Goal: Contribute content: Contribute content

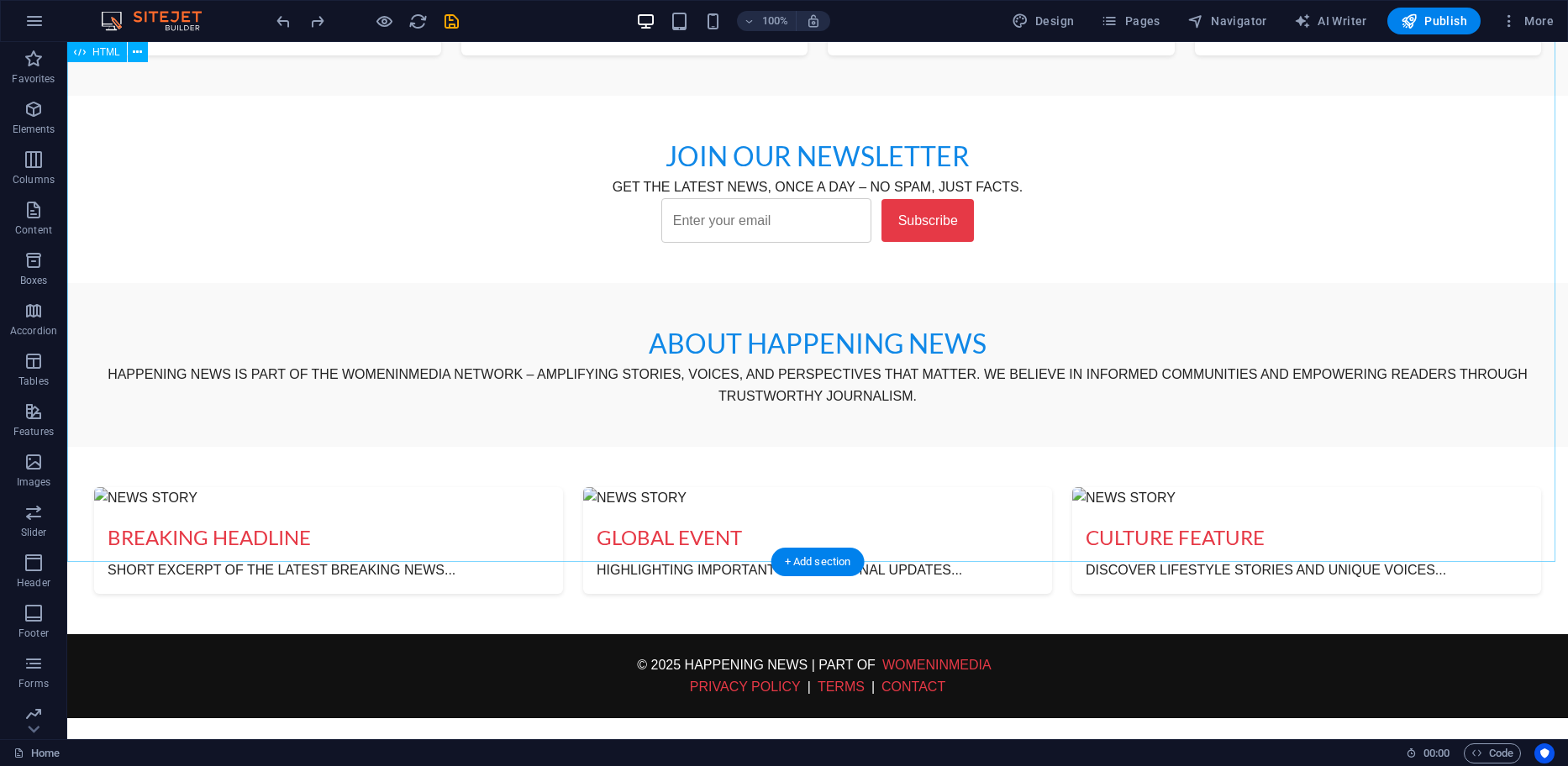
scroll to position [1092, 0]
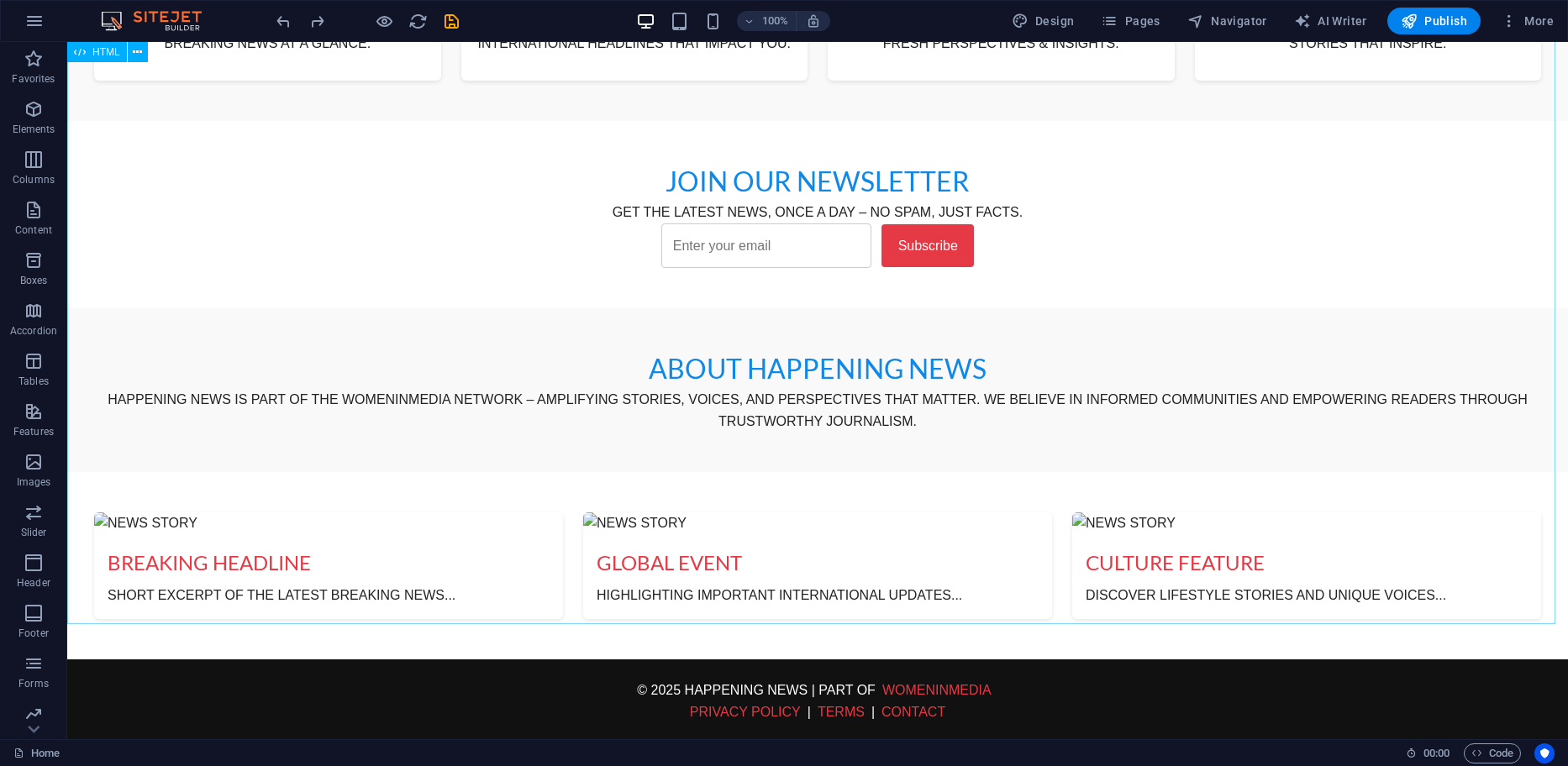
click at [96, 57] on span "HTML" at bounding box center [106, 52] width 27 height 10
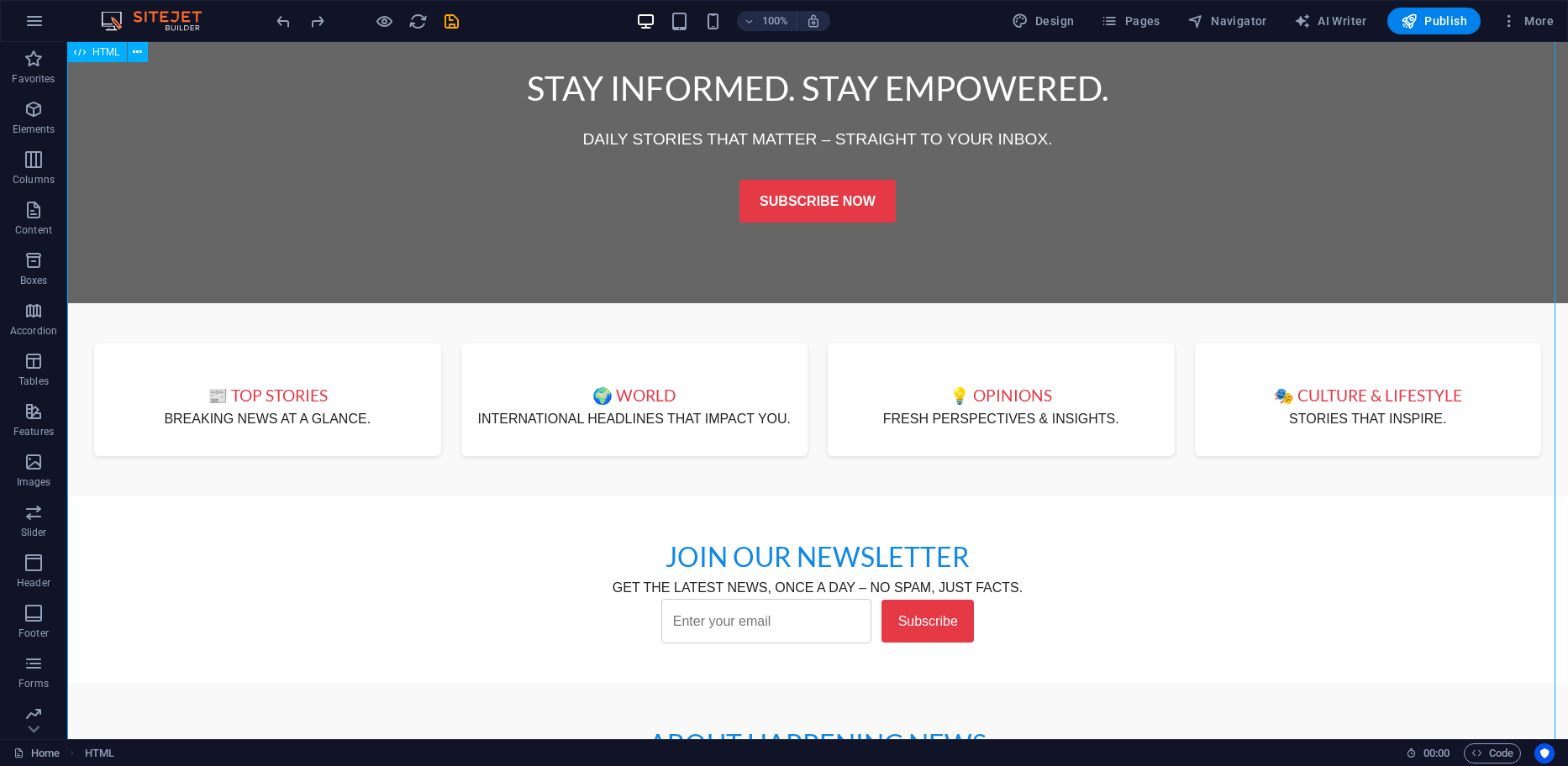
scroll to position [674, 0]
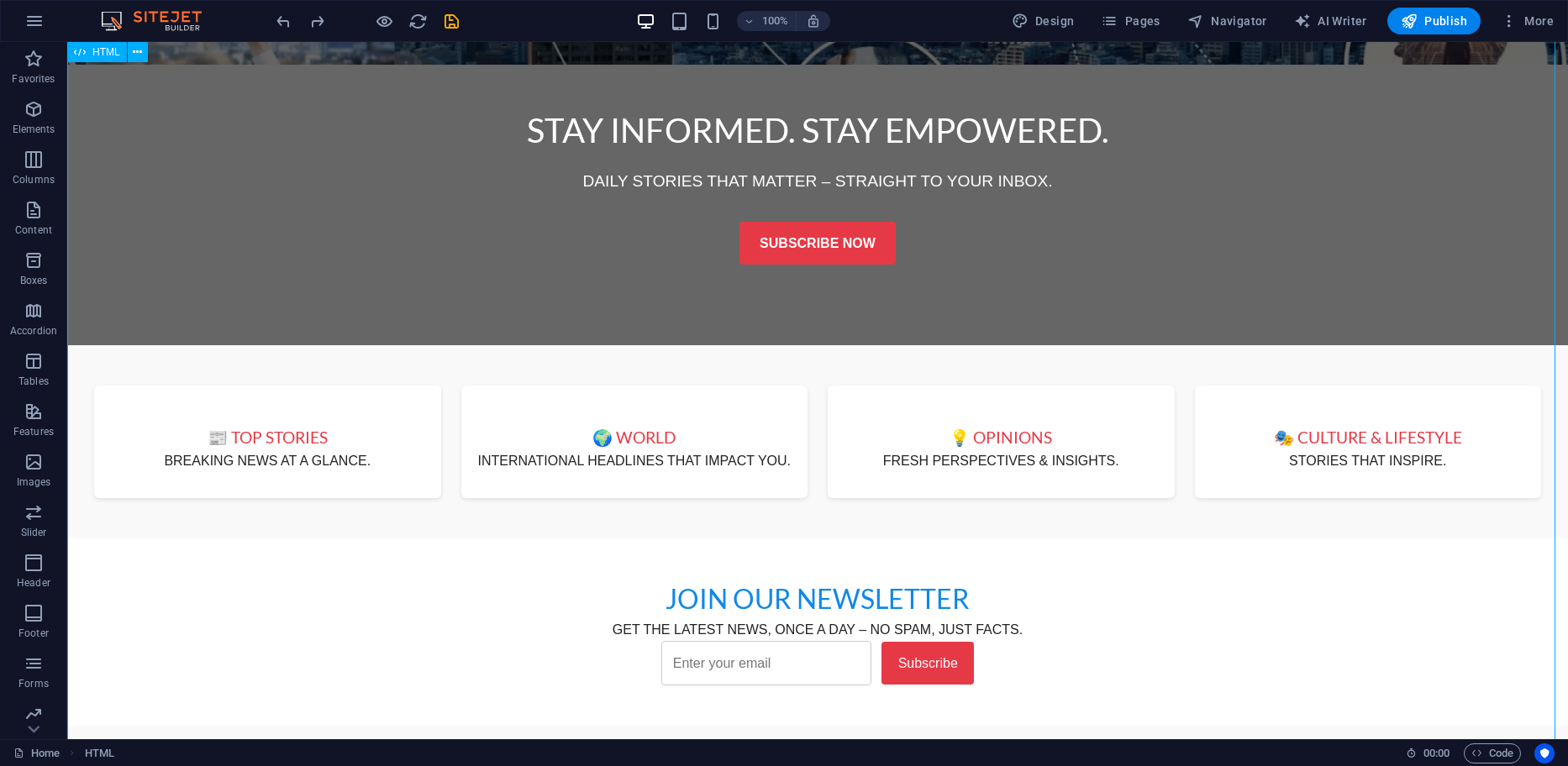
click at [180, 492] on div "Happening News - Stay Informed Stay Informed. Stay Empowered. Daily stories tha…" at bounding box center [818, 593] width 1501 height 1136
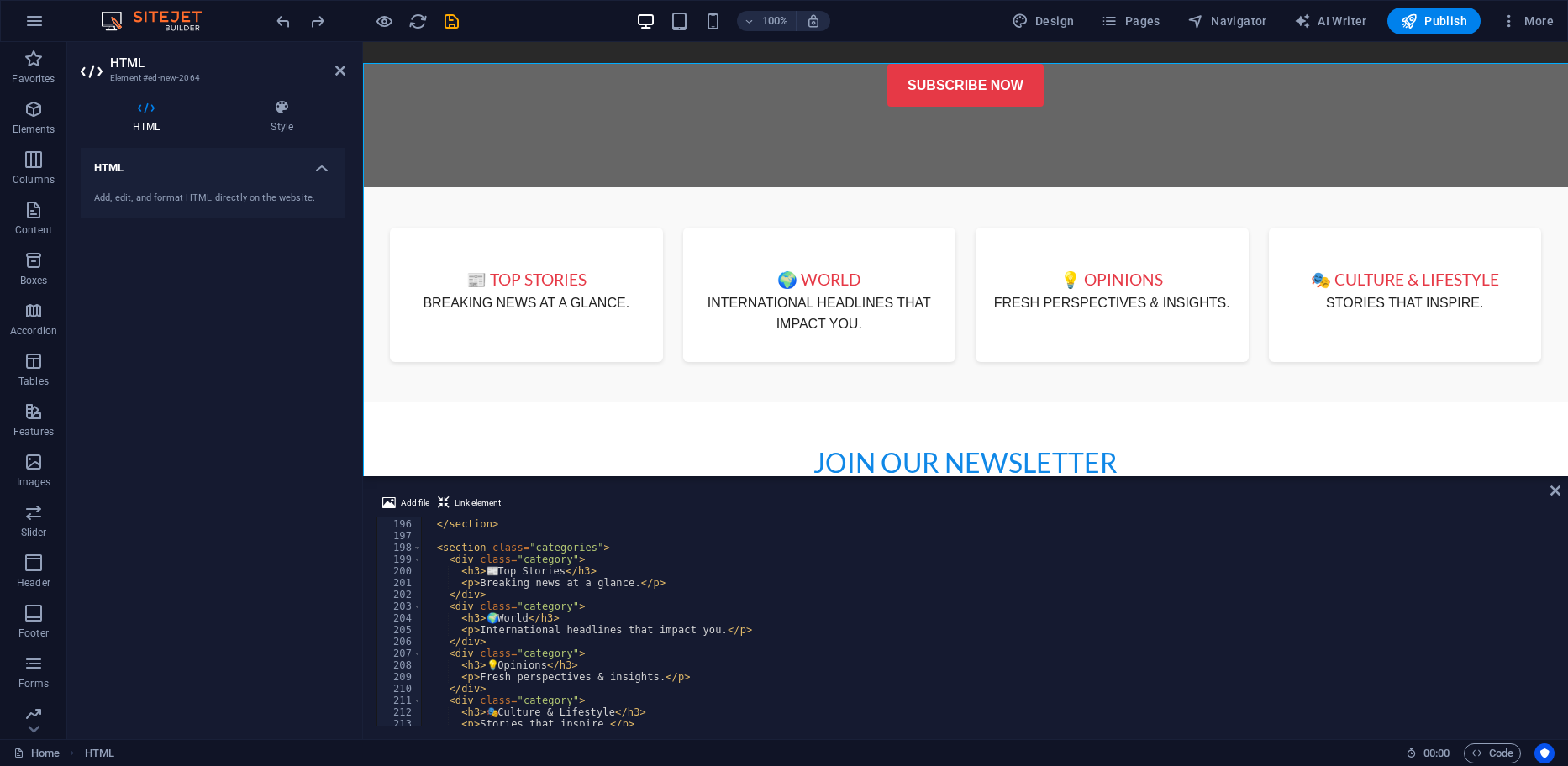
scroll to position [516, 0]
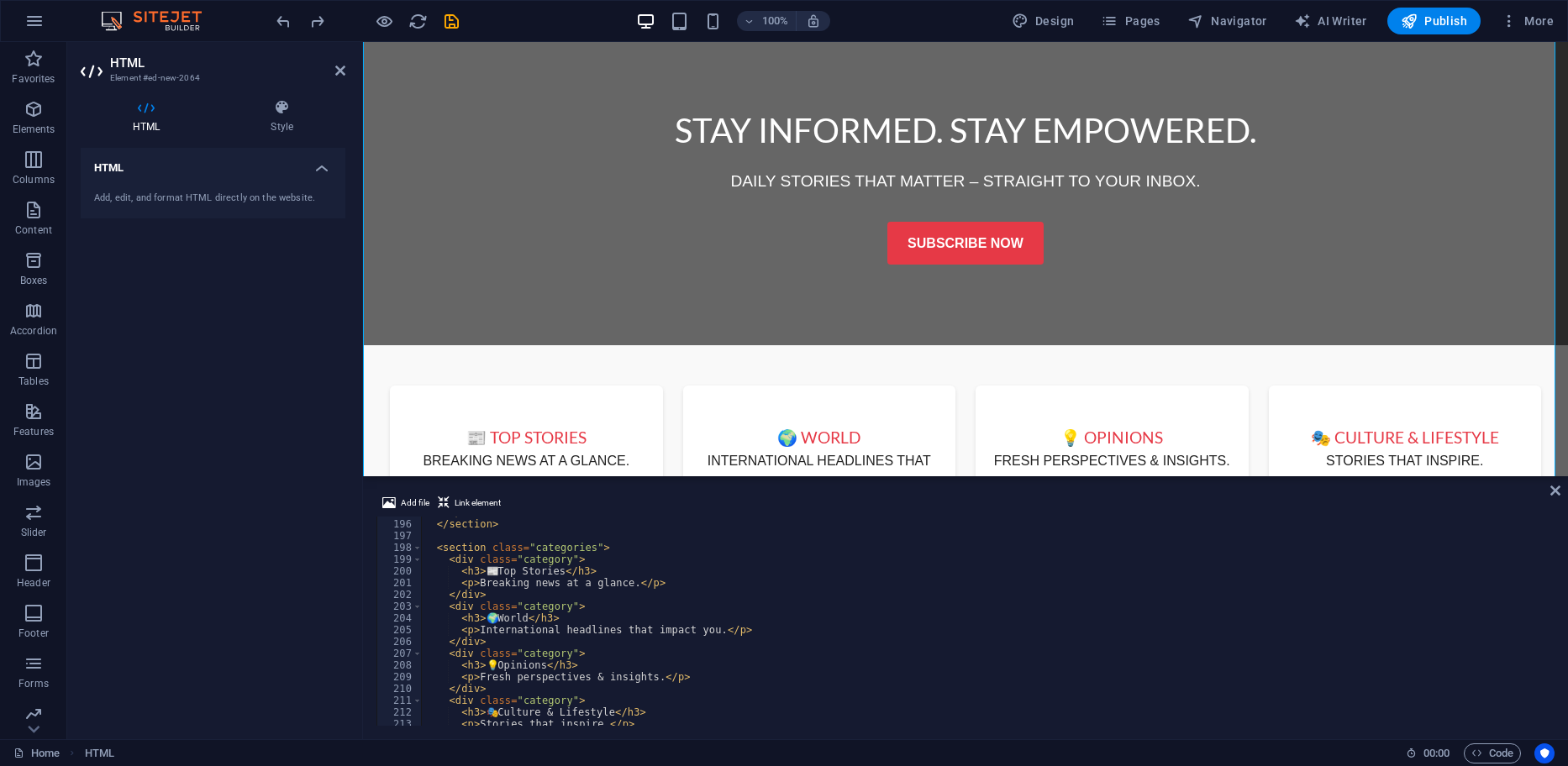
click at [458, 556] on div "</ div > </ section > < section class = "categories" > < div class = "category"…" at bounding box center [985, 623] width 1130 height 233
type textarea "<div class="category">"
click at [605, 556] on div "</ div > </ section > < section class = "categories" > < div class = "category"…" at bounding box center [985, 623] width 1130 height 233
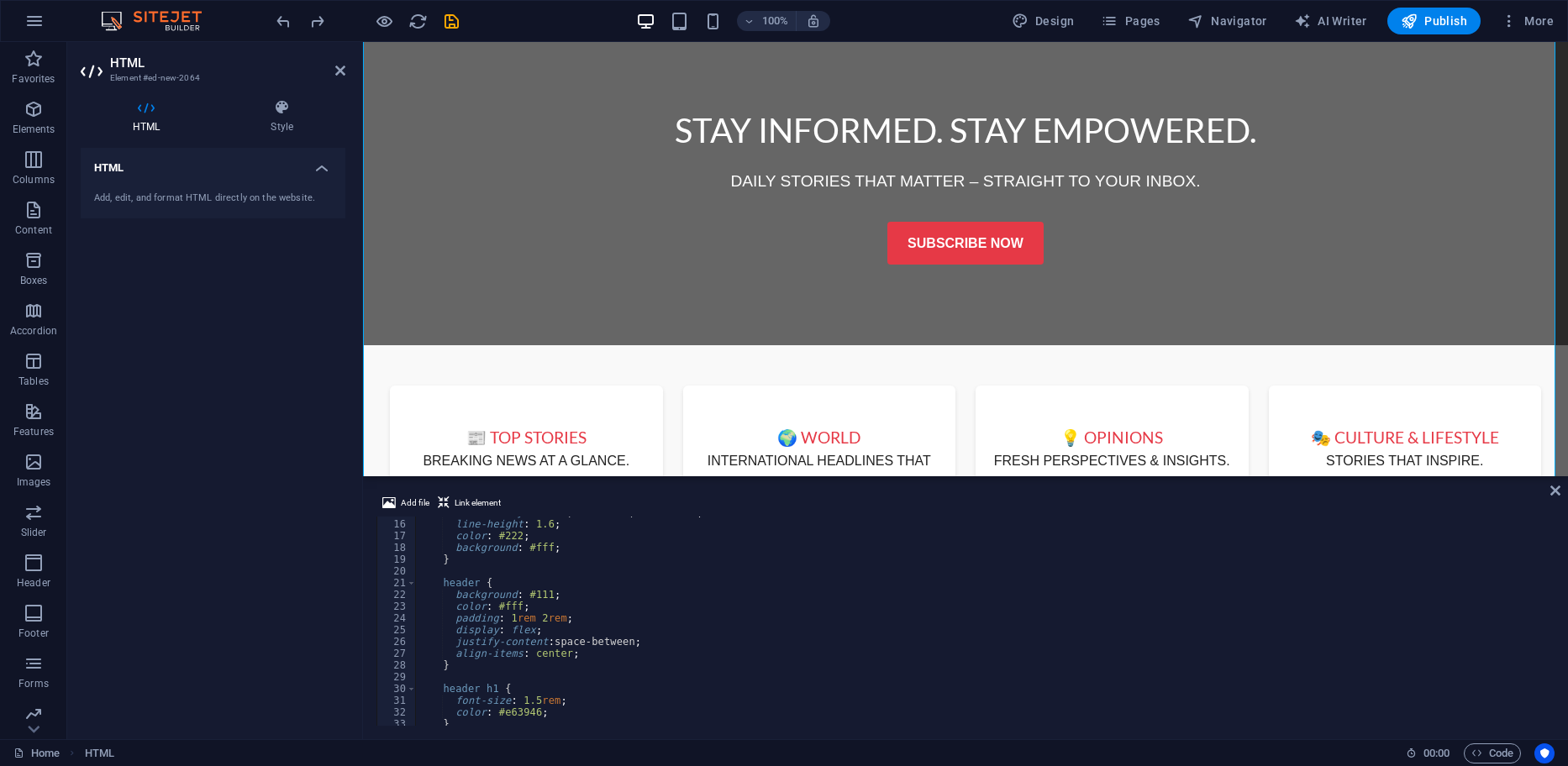
scroll to position [0, 0]
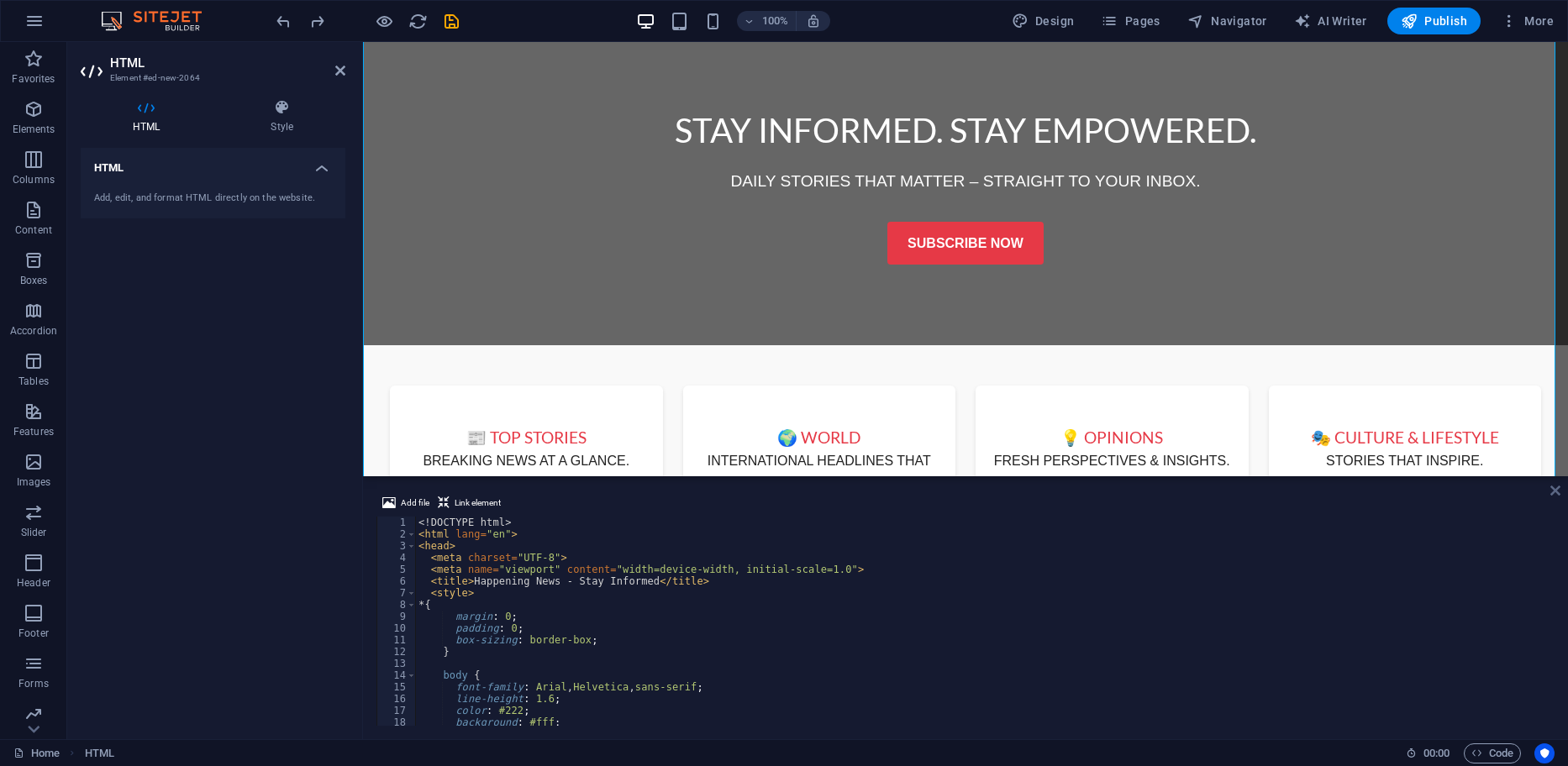
drag, startPoint x: 1550, startPoint y: 490, endPoint x: 1454, endPoint y: 448, distance: 104.8
click at [1550, 490] on icon at bounding box center [1555, 490] width 10 height 13
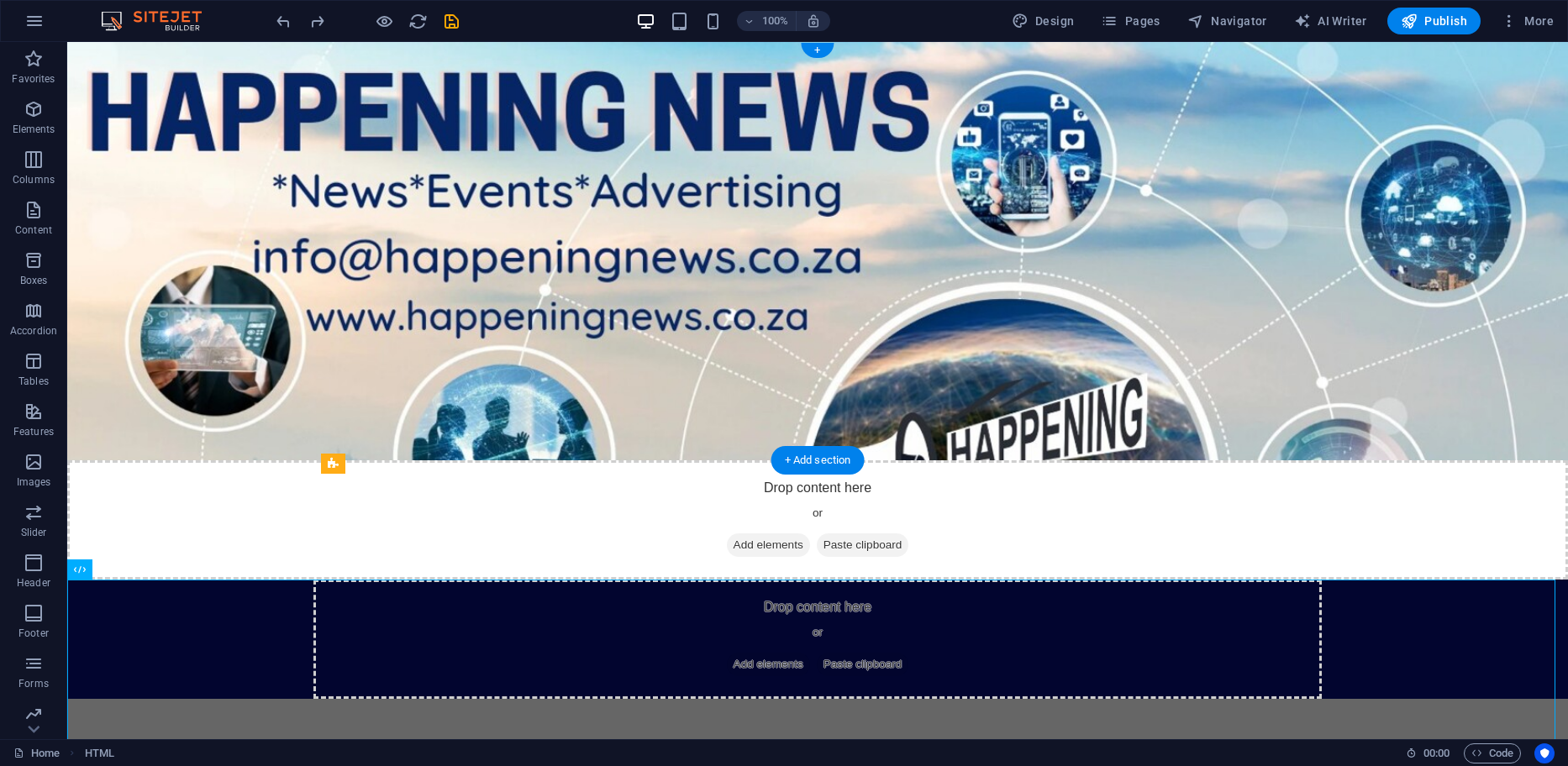
click at [183, 56] on figure at bounding box center [818, 251] width 1501 height 419
click at [39, 19] on icon "button" at bounding box center [34, 21] width 20 height 20
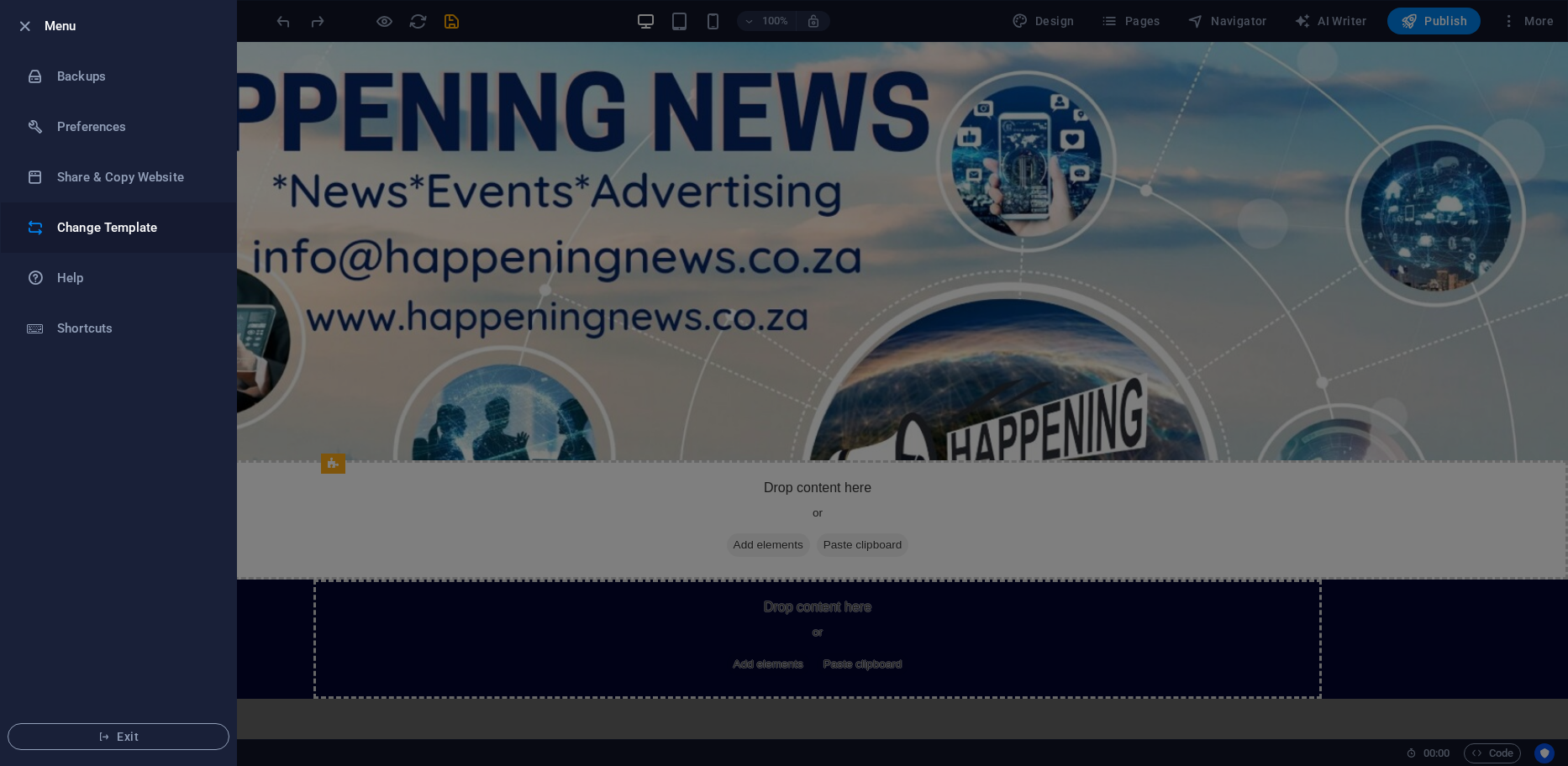
click at [108, 240] on li "Change Template" at bounding box center [118, 227] width 235 height 50
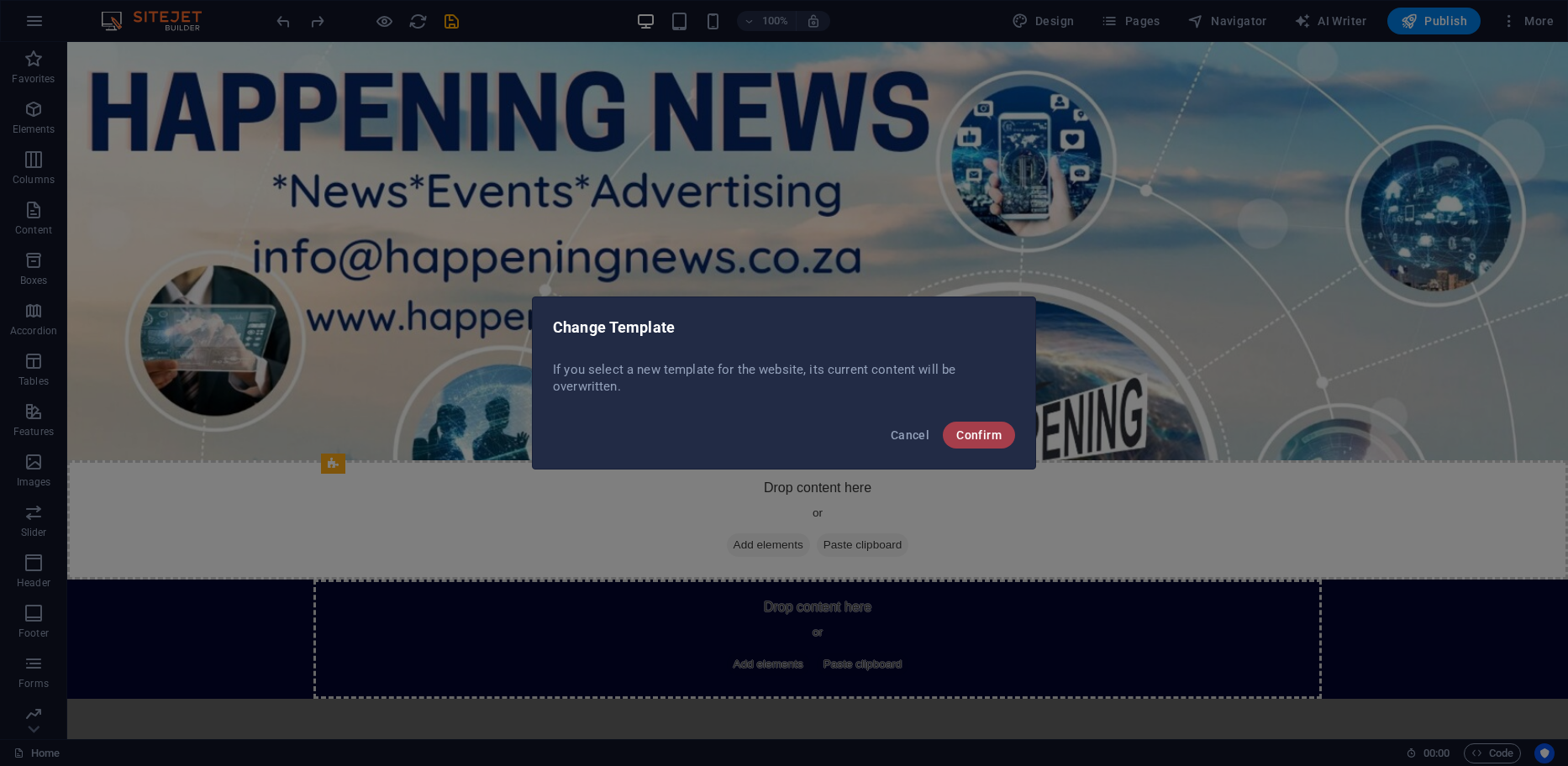
click at [983, 438] on span "Confirm" at bounding box center [979, 435] width 45 height 13
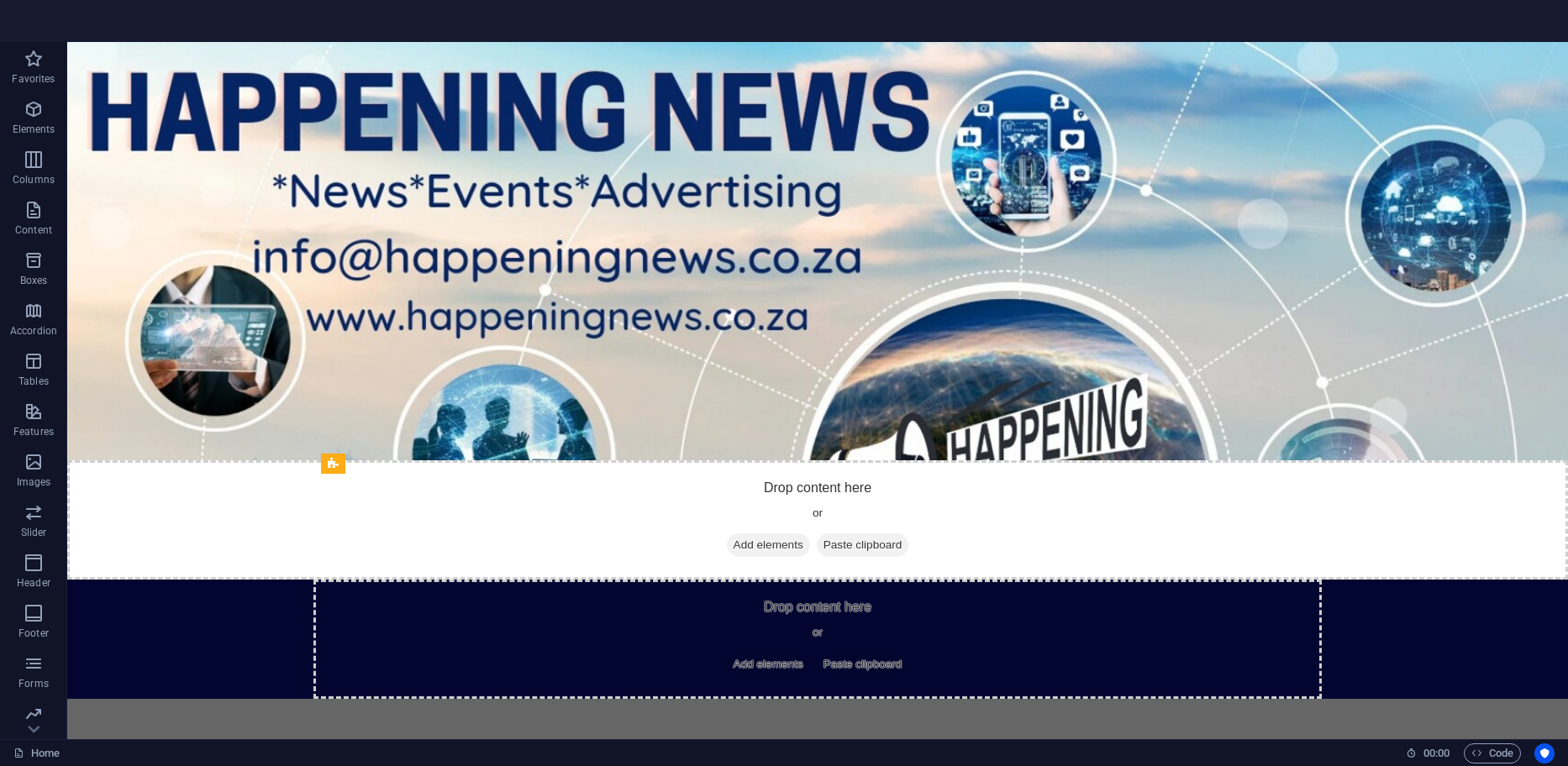
click at [38, 19] on section "Home Favorites Elements Columns Content Boxes Accordion Tables Features Images …" at bounding box center [784, 383] width 1568 height 766
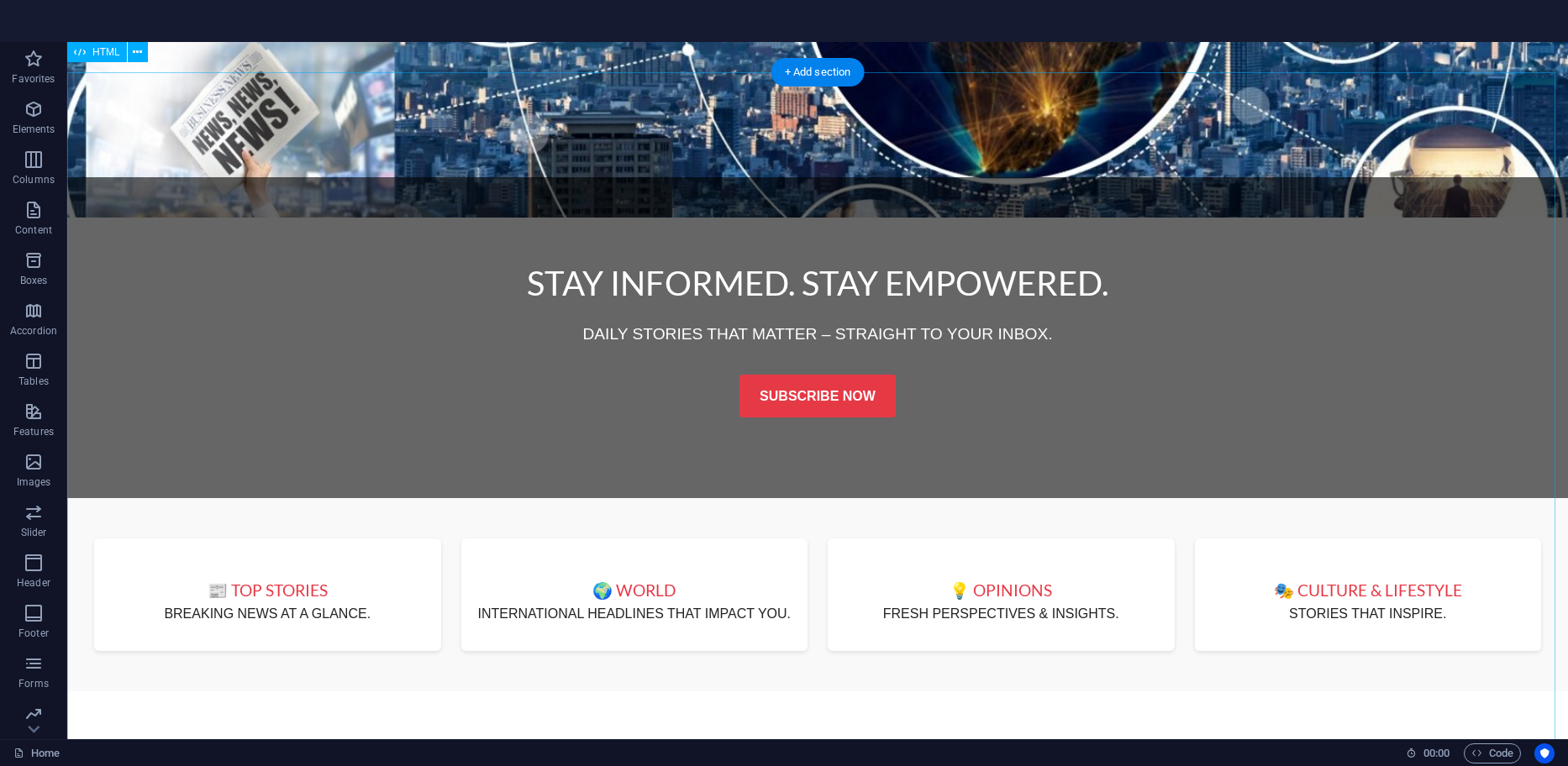
scroll to position [507, 0]
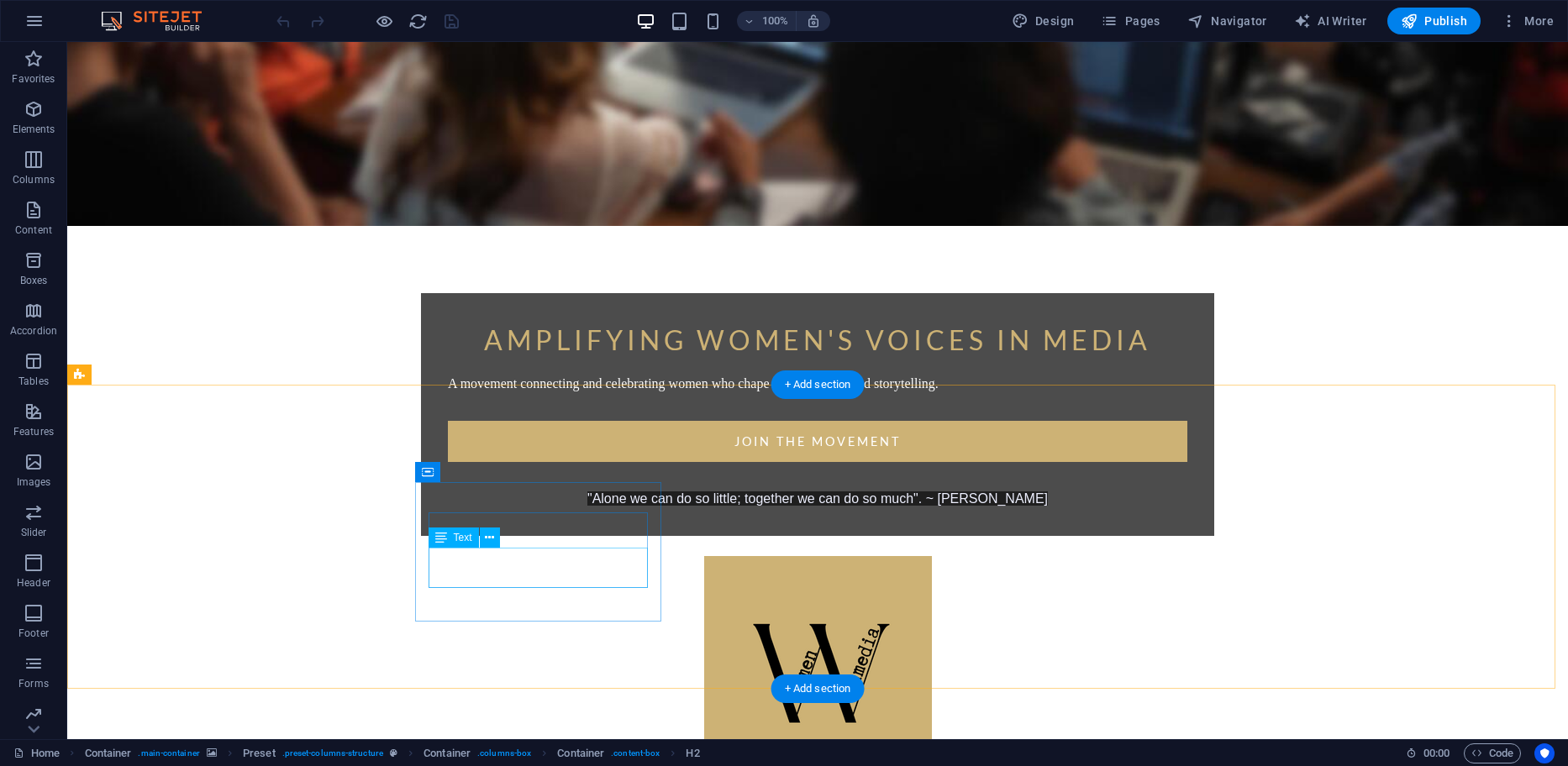
scroll to position [671, 0]
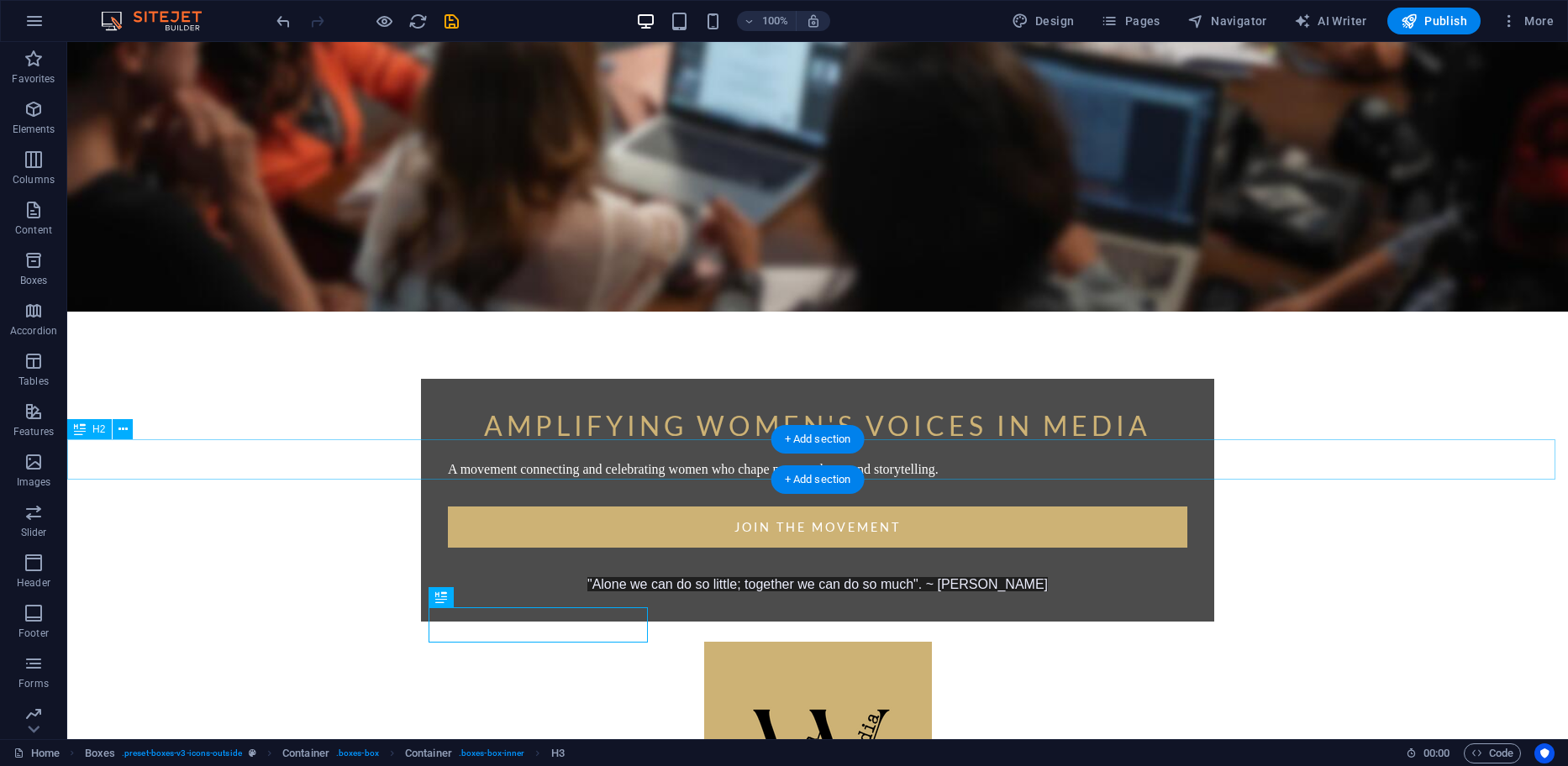
scroll to position [419, 0]
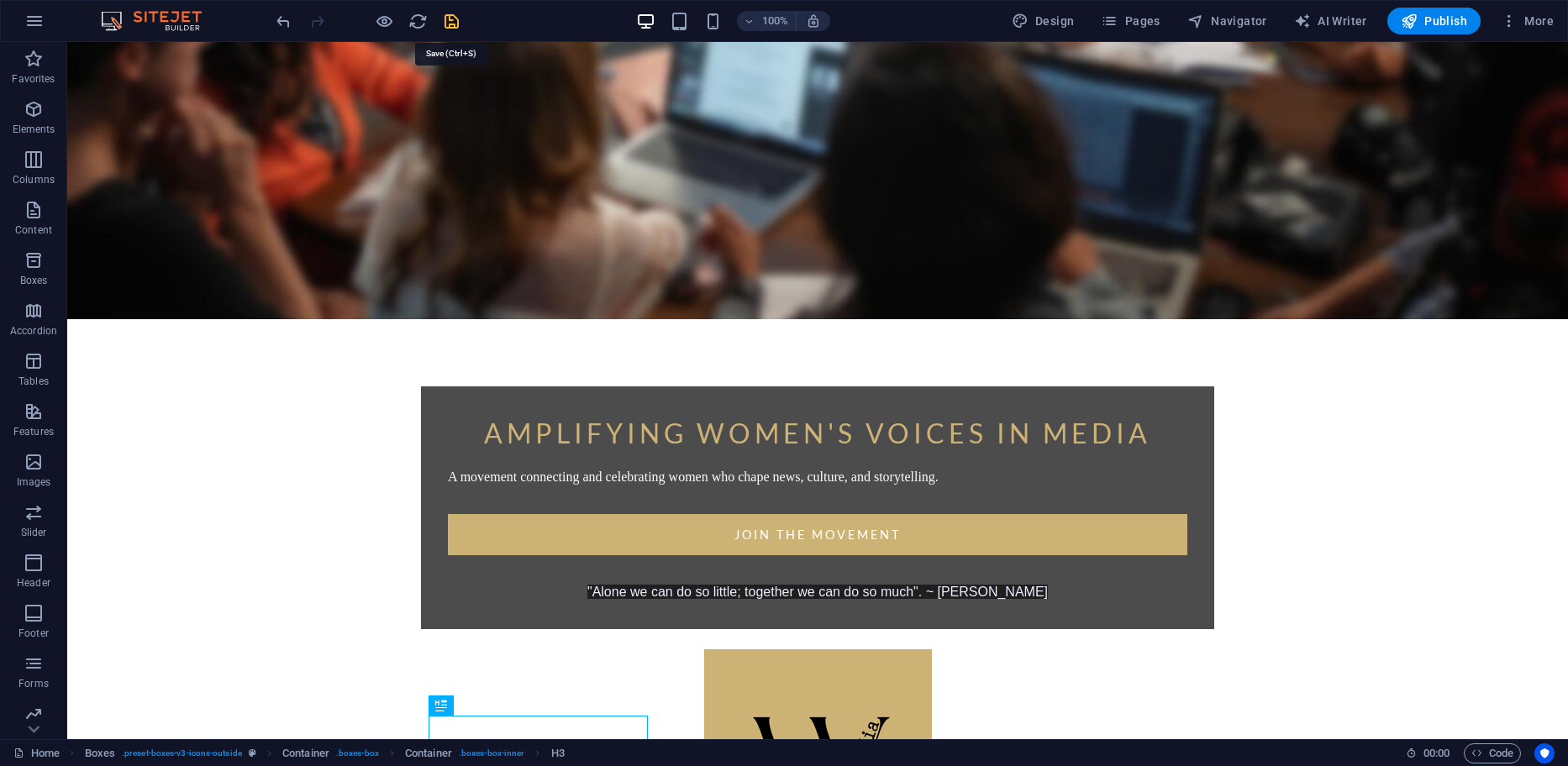
click at [451, 23] on icon "save" at bounding box center [451, 21] width 19 height 19
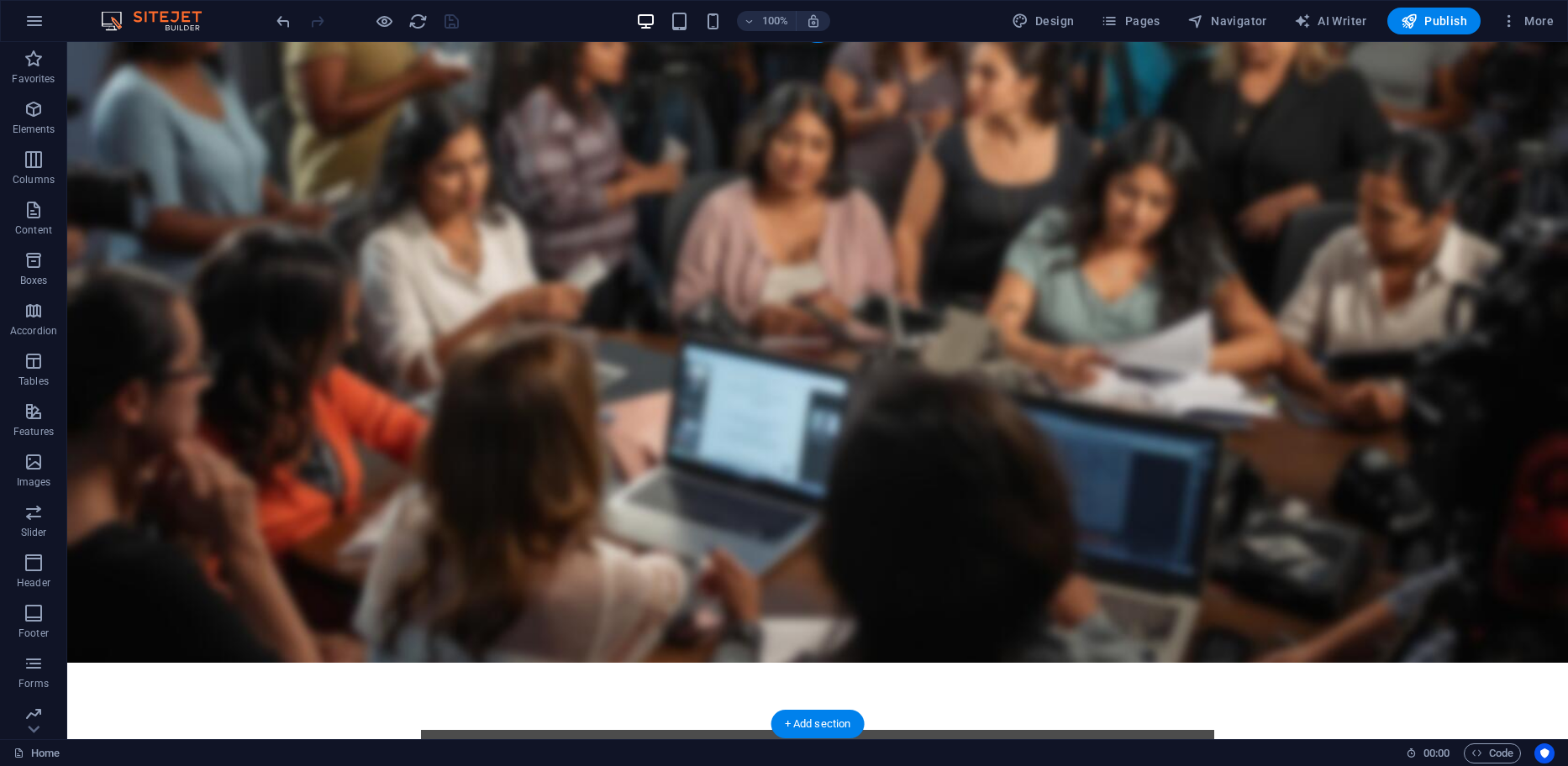
scroll to position [0, 0]
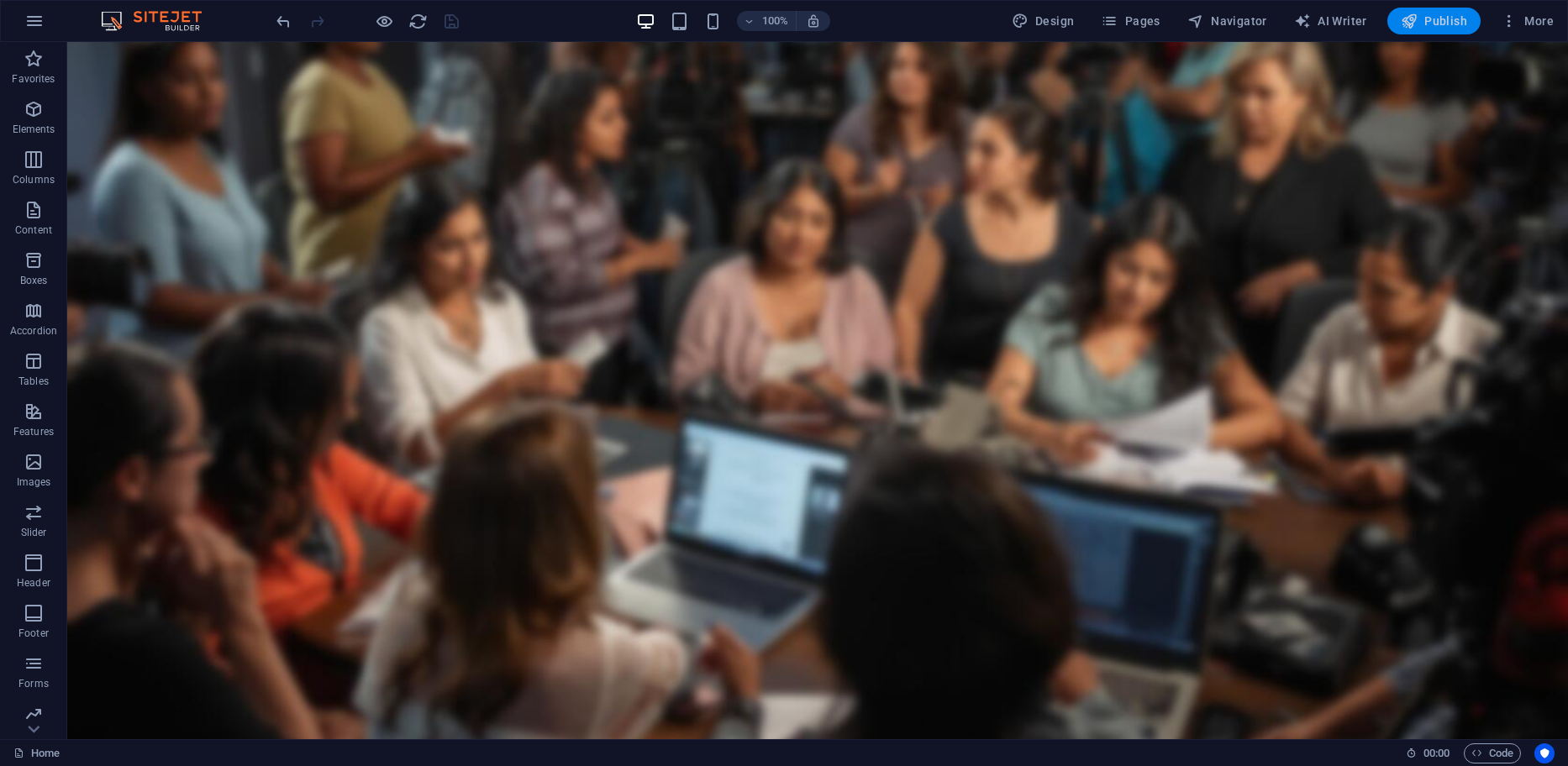
click at [1445, 24] on span "Publish" at bounding box center [1433, 21] width 66 height 17
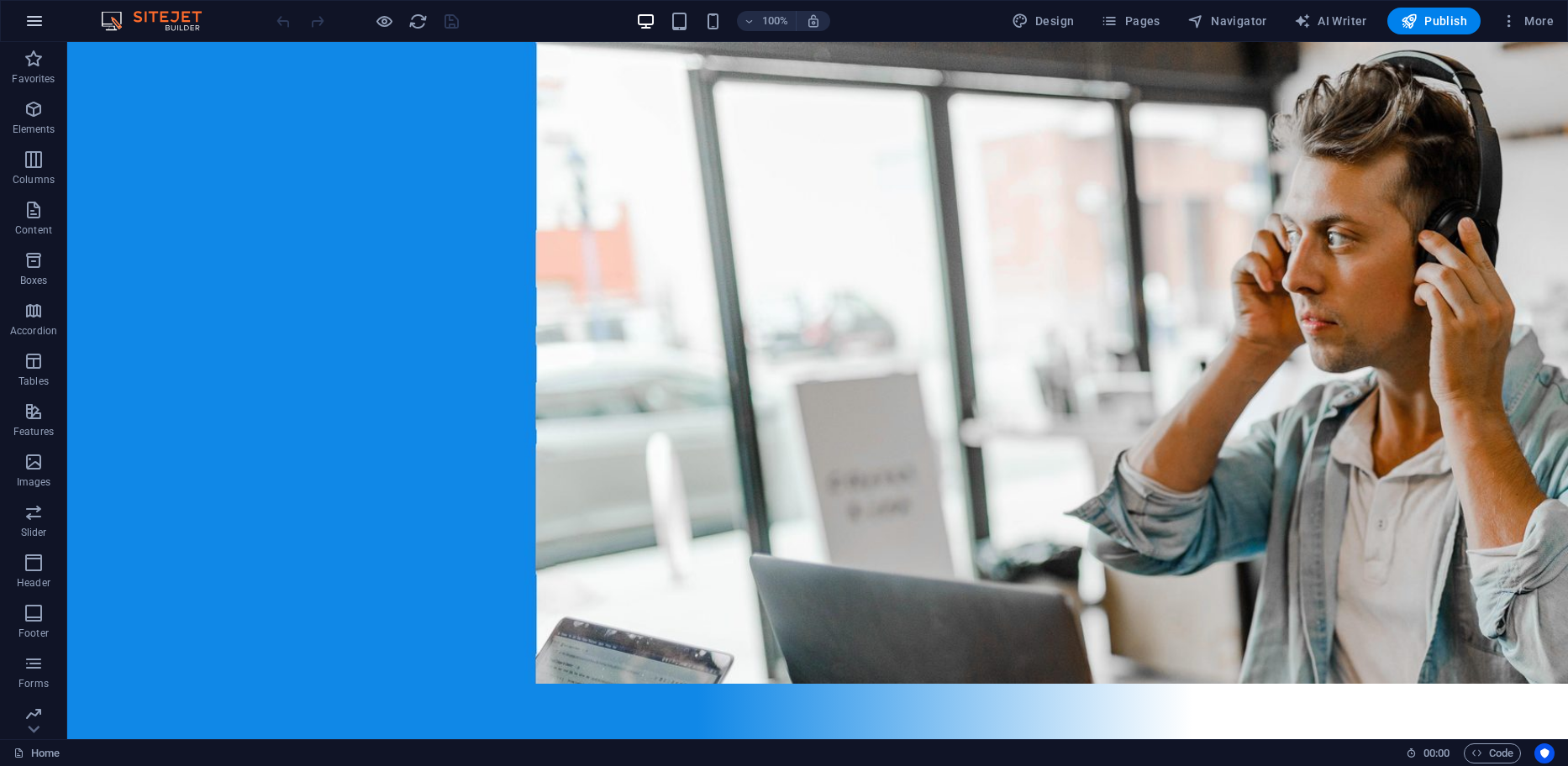
click at [38, 19] on icon "button" at bounding box center [34, 21] width 20 height 20
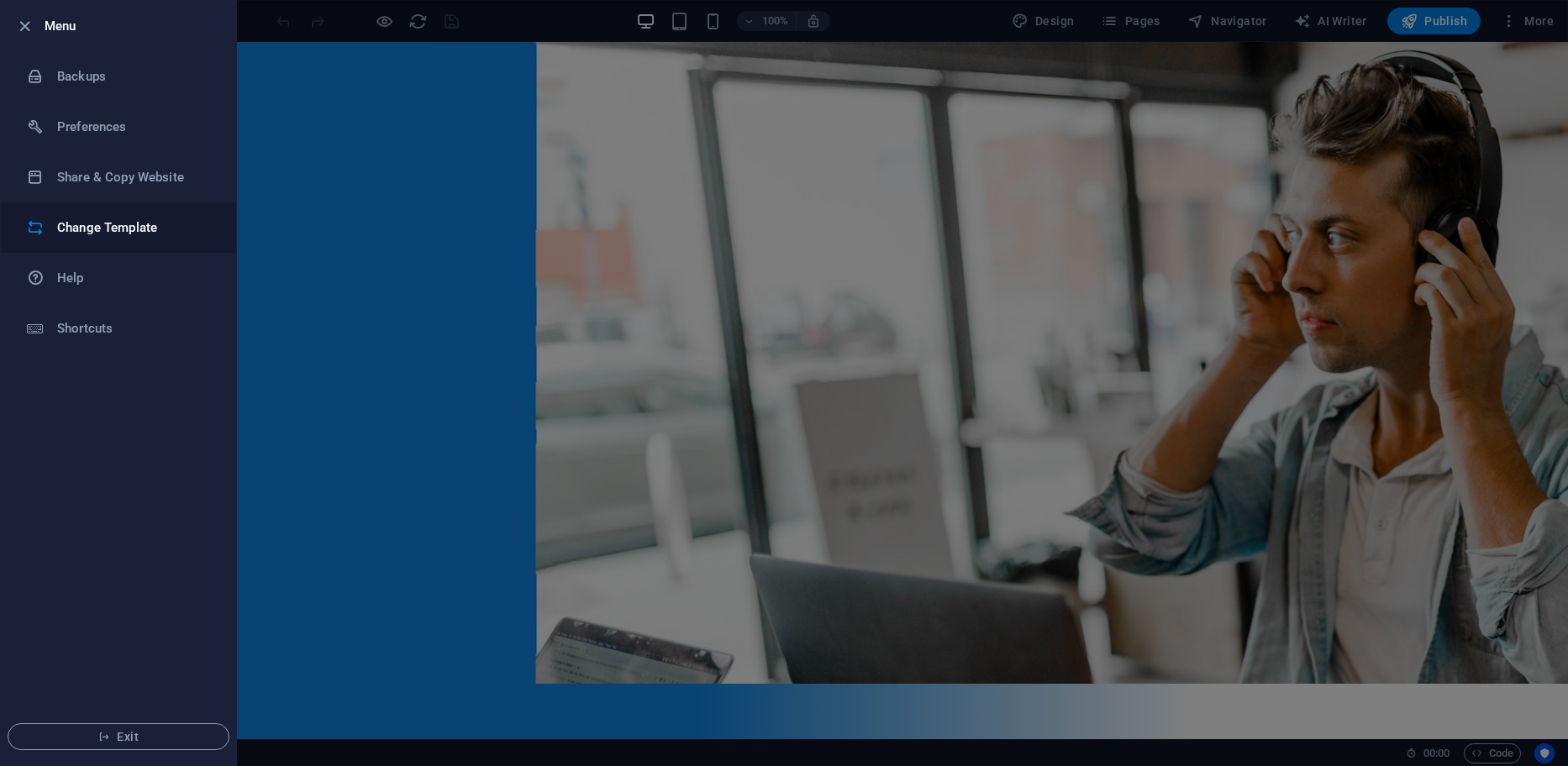
click at [82, 226] on h6 "Change Template" at bounding box center [135, 227] width 155 height 20
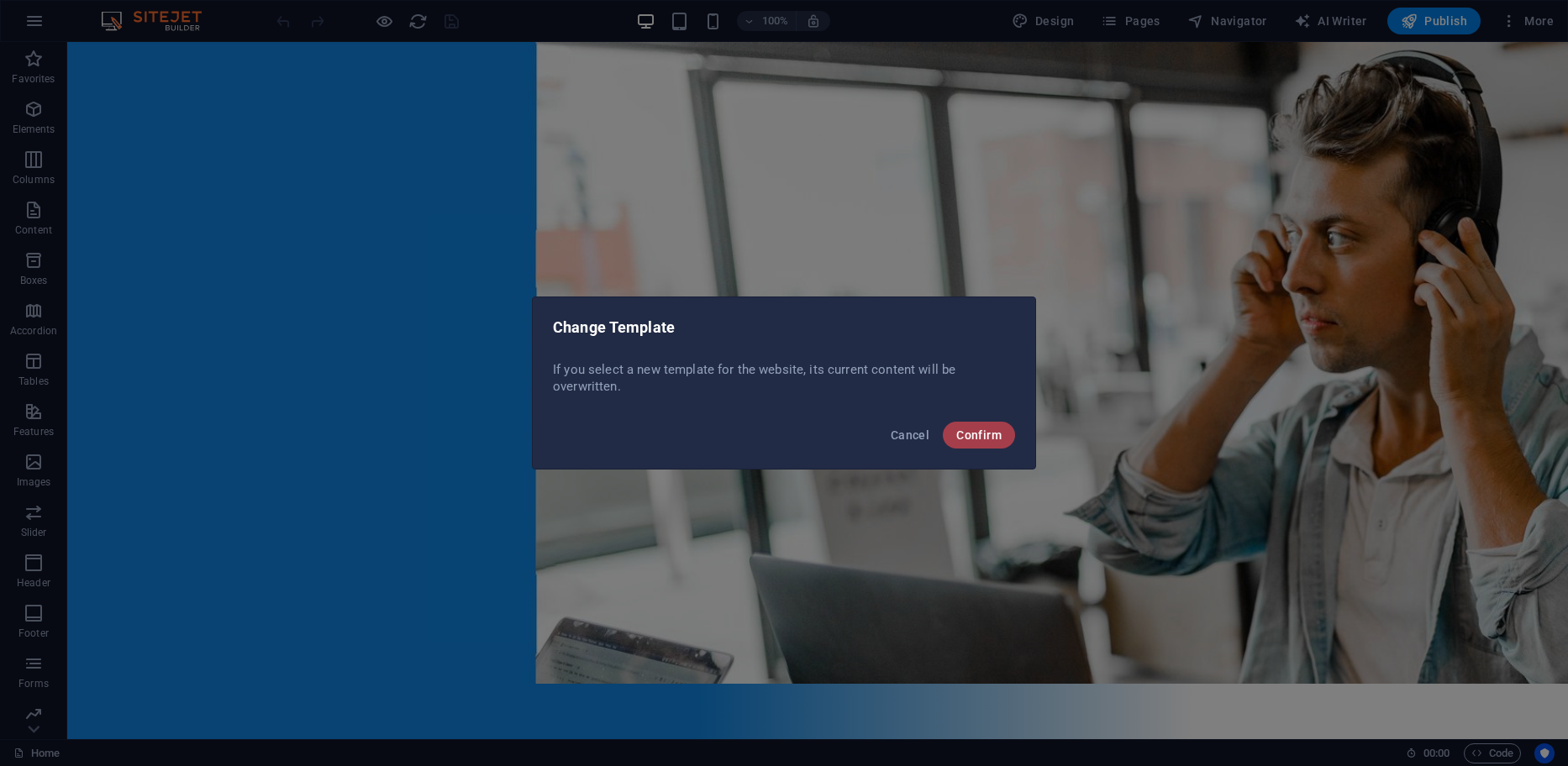
click at [999, 440] on span "Confirm" at bounding box center [979, 435] width 45 height 13
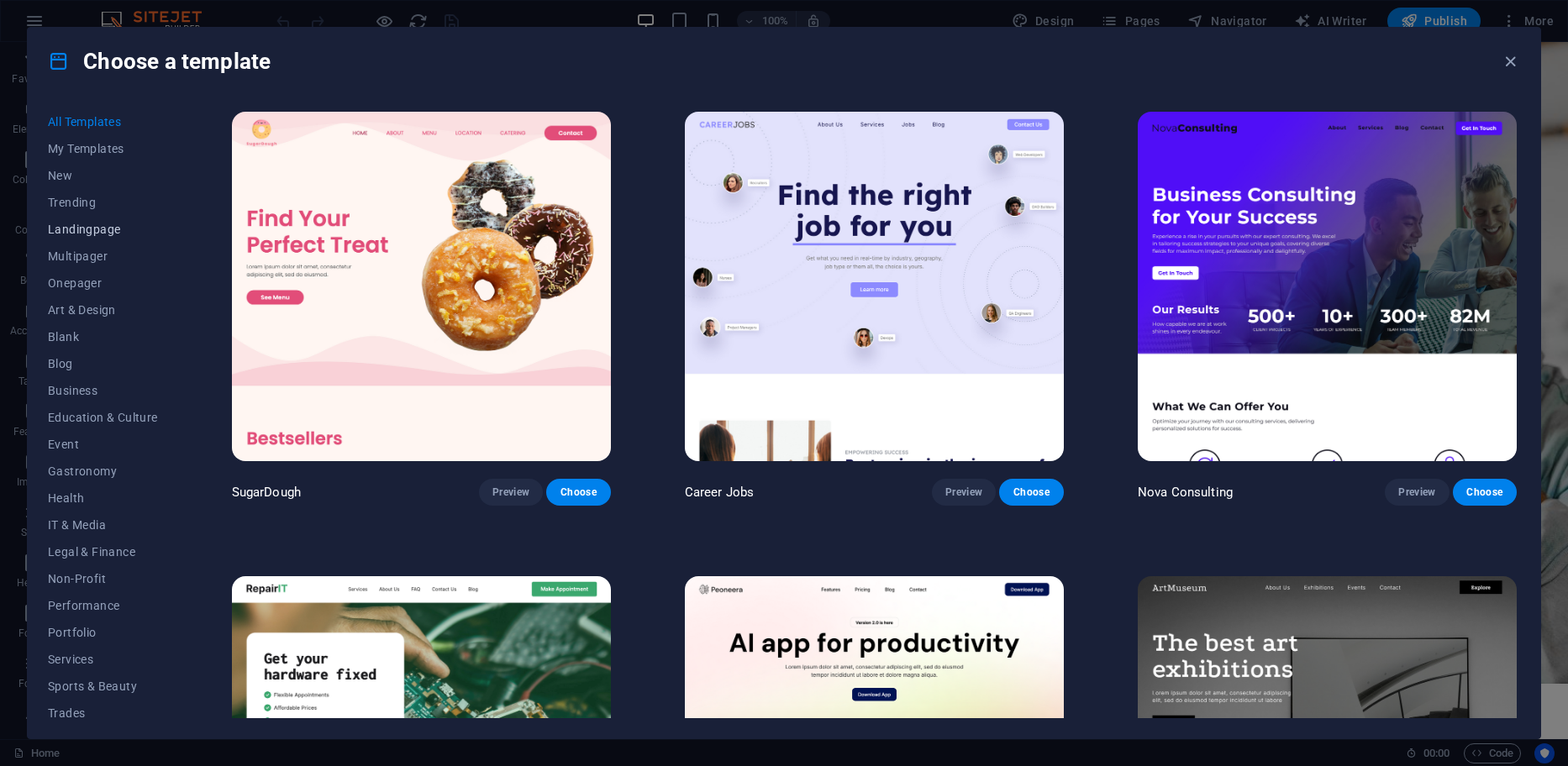
click at [78, 225] on span "Landingpage" at bounding box center [103, 229] width 110 height 13
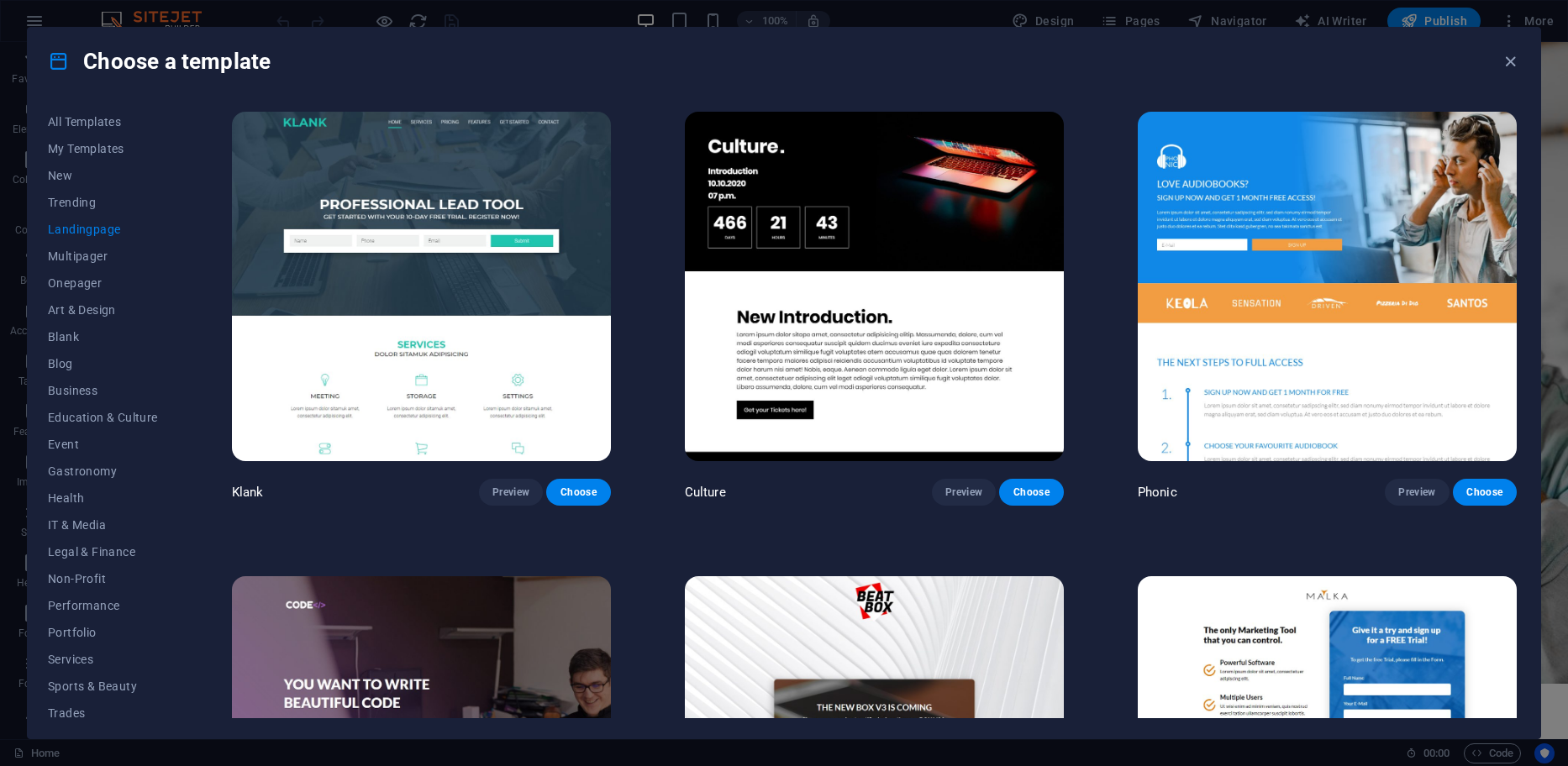
click at [460, 277] on img at bounding box center [422, 286] width 379 height 349
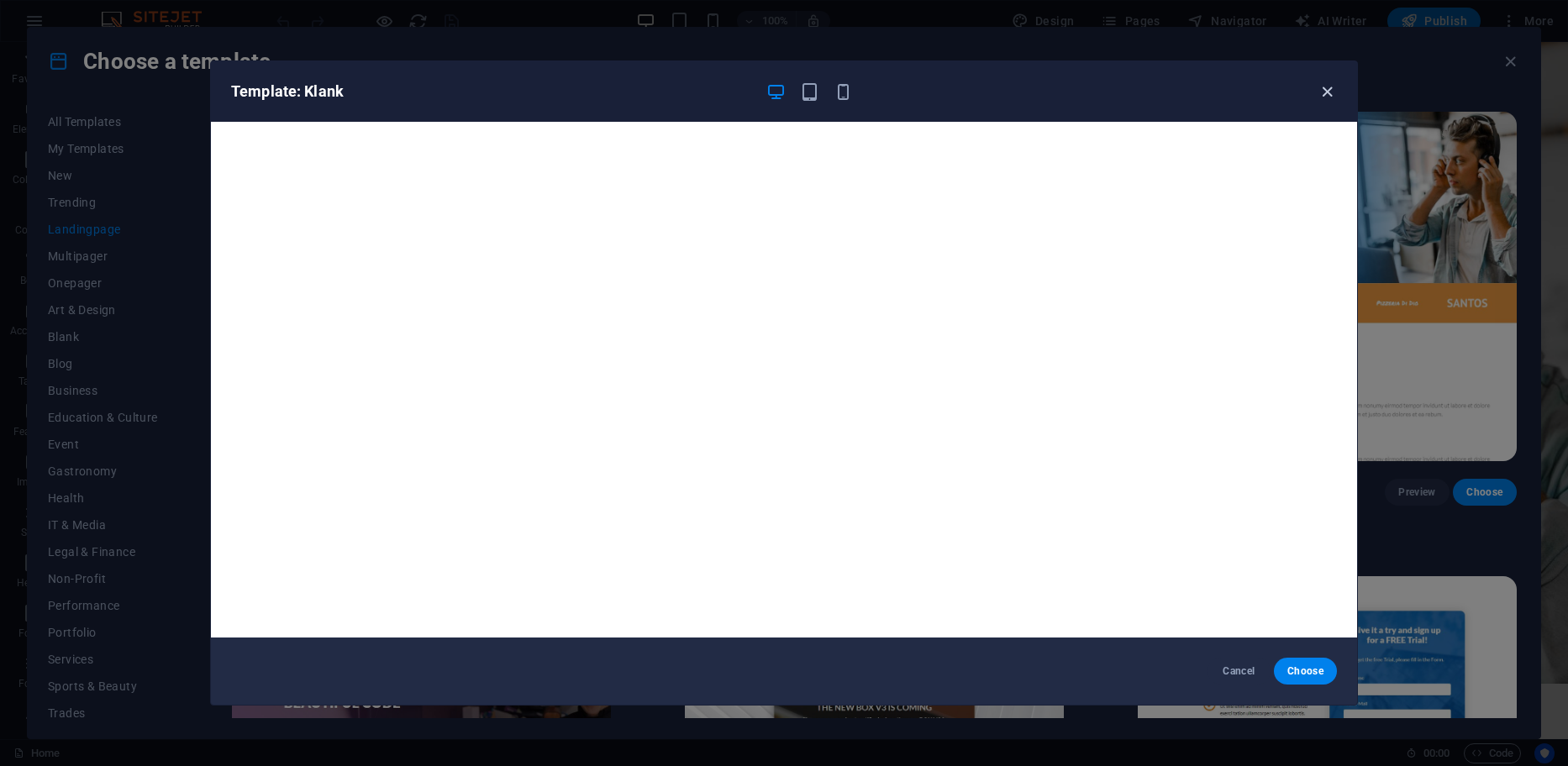
click at [1322, 90] on icon "button" at bounding box center [1327, 92] width 19 height 19
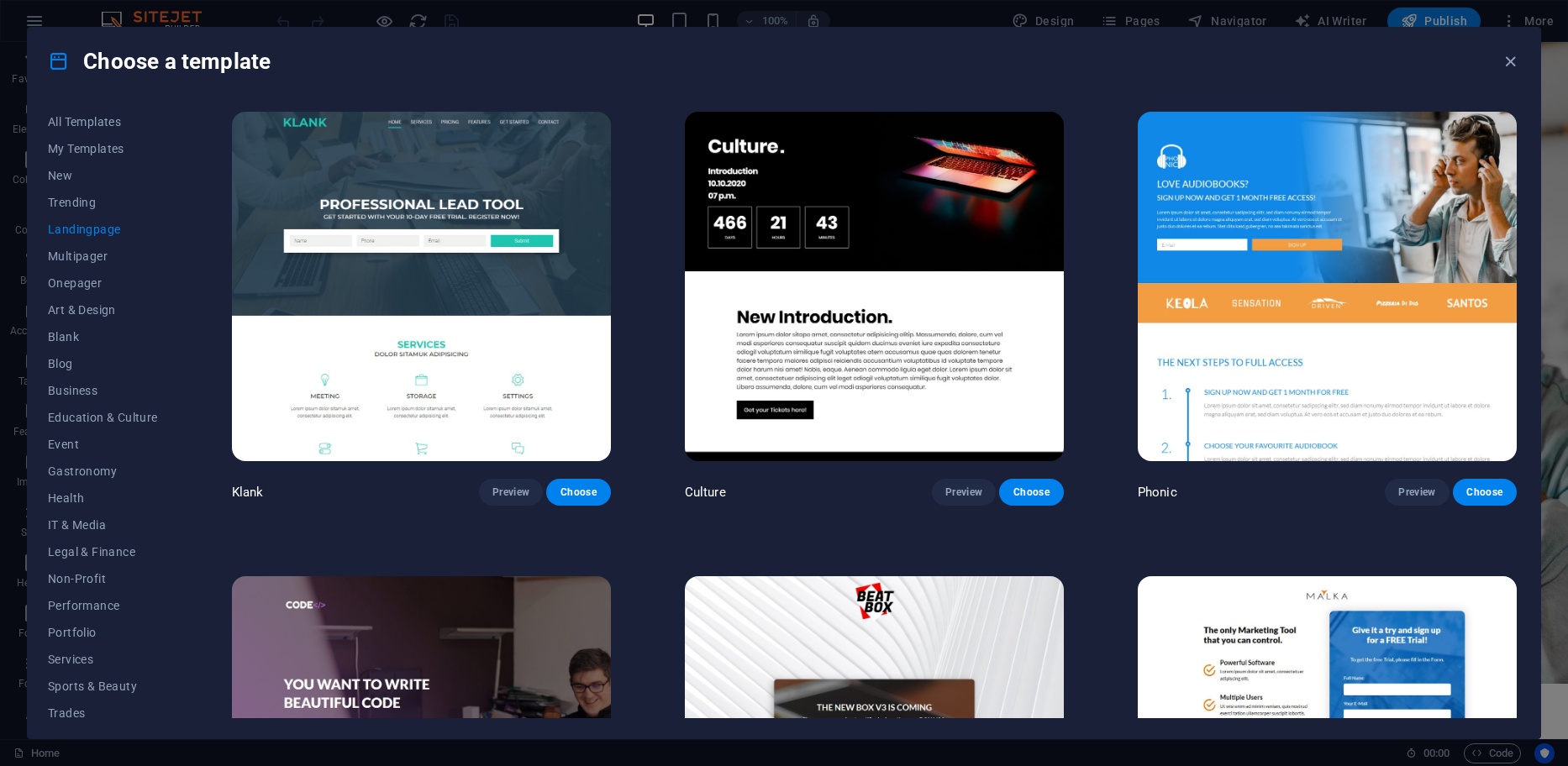
click at [874, 329] on img at bounding box center [874, 286] width 379 height 349
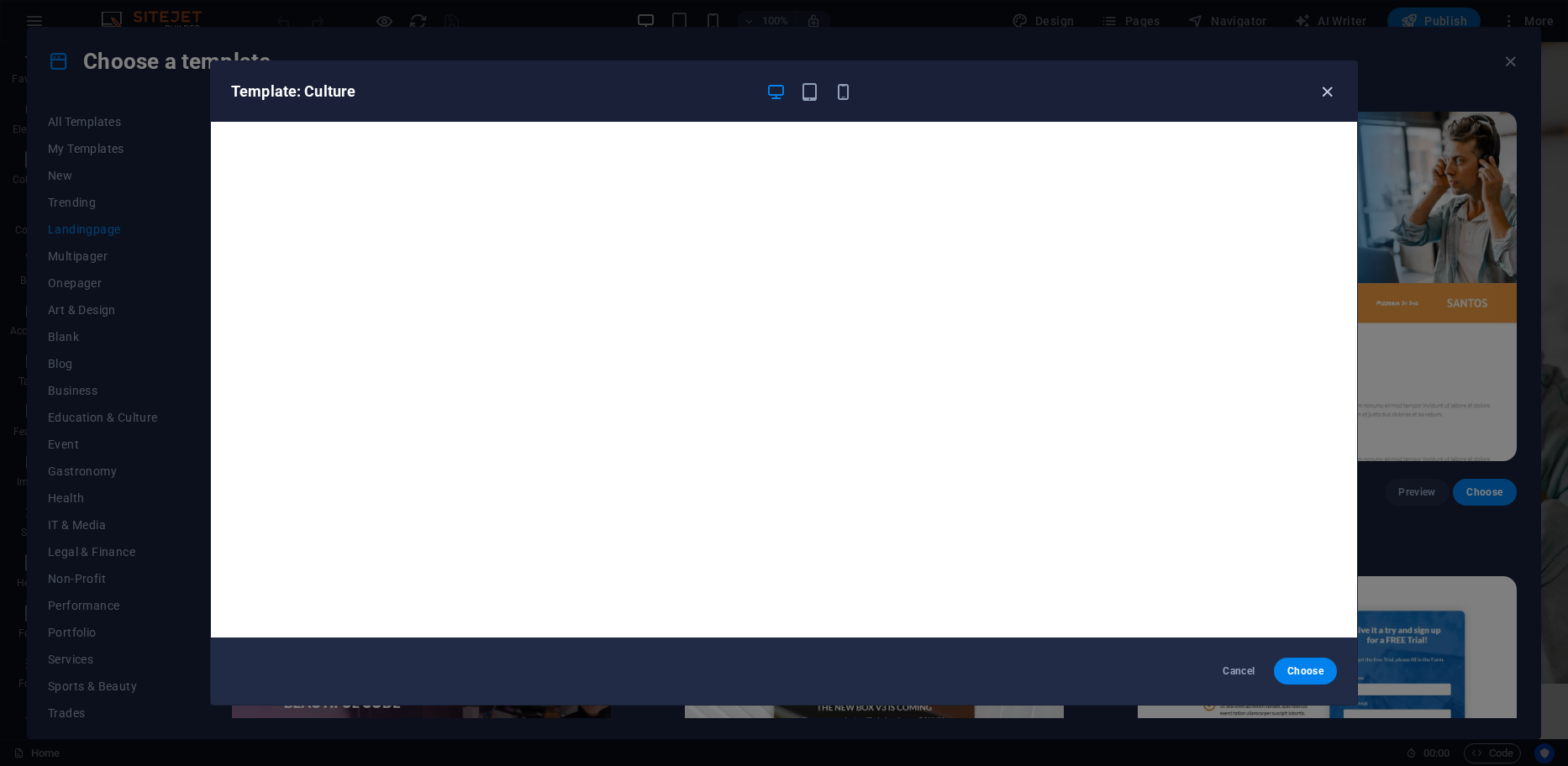
click at [1325, 87] on icon "button" at bounding box center [1327, 92] width 19 height 19
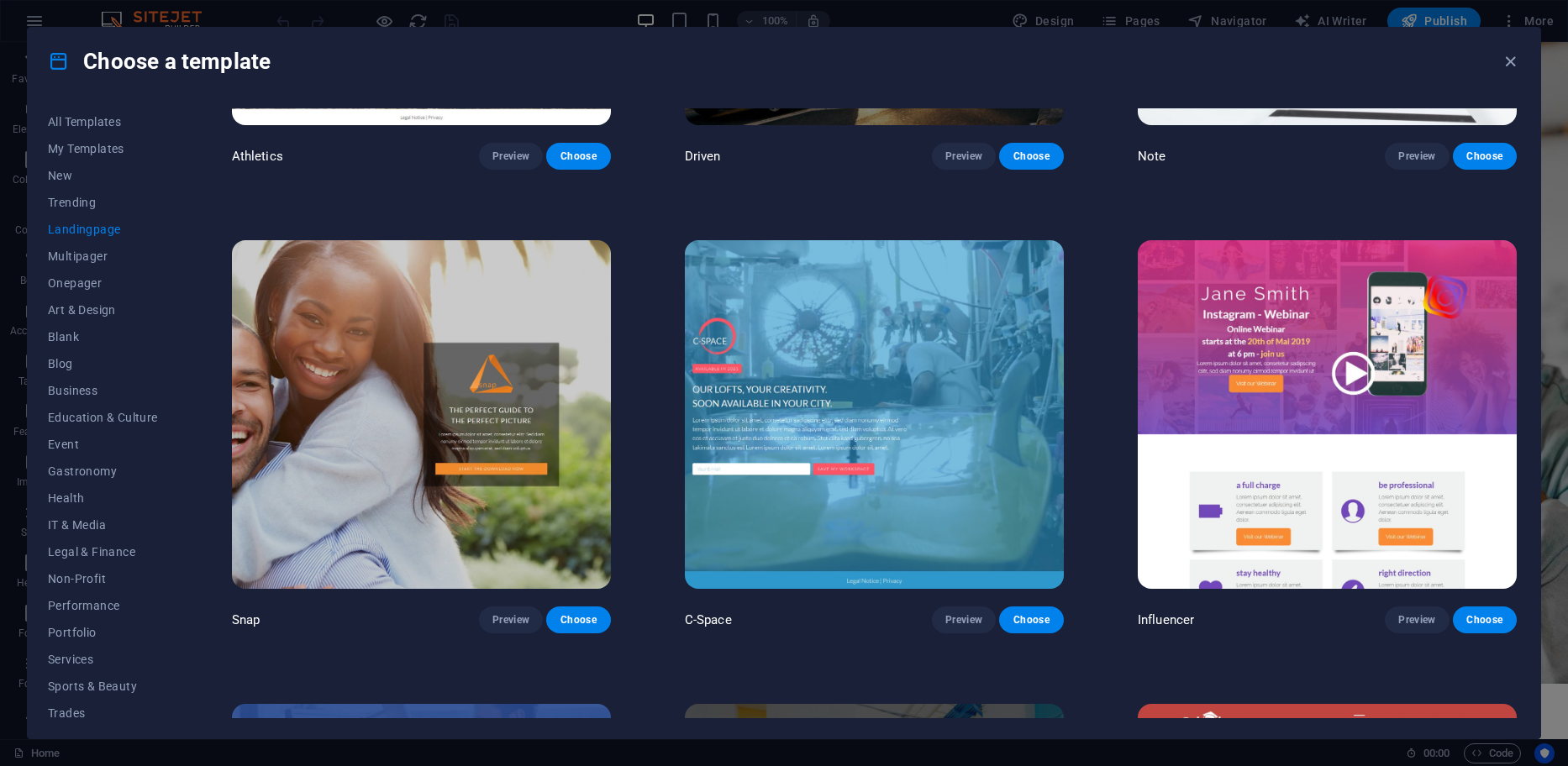
scroll to position [1763, 0]
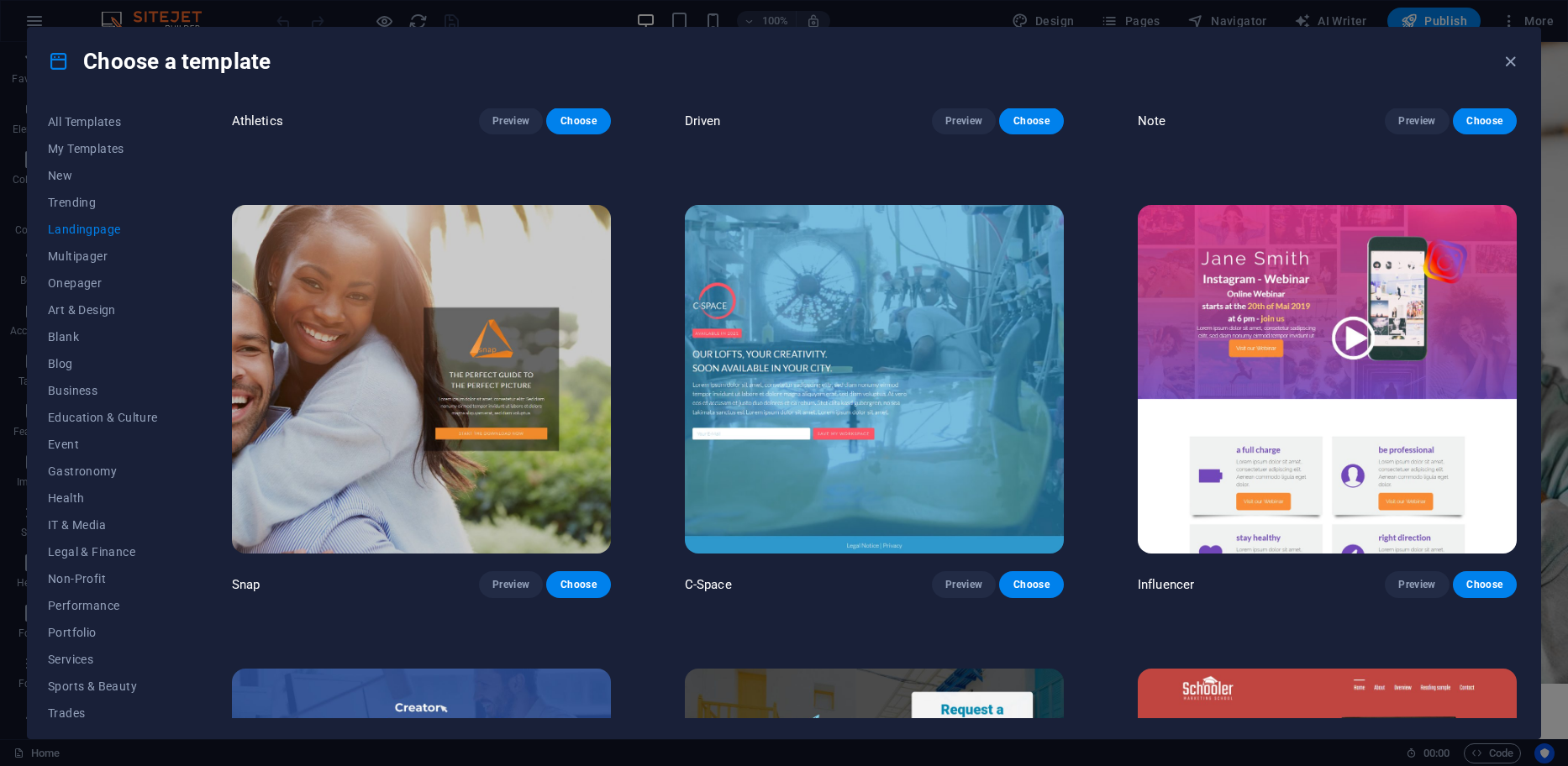
click at [397, 404] on img at bounding box center [422, 379] width 379 height 349
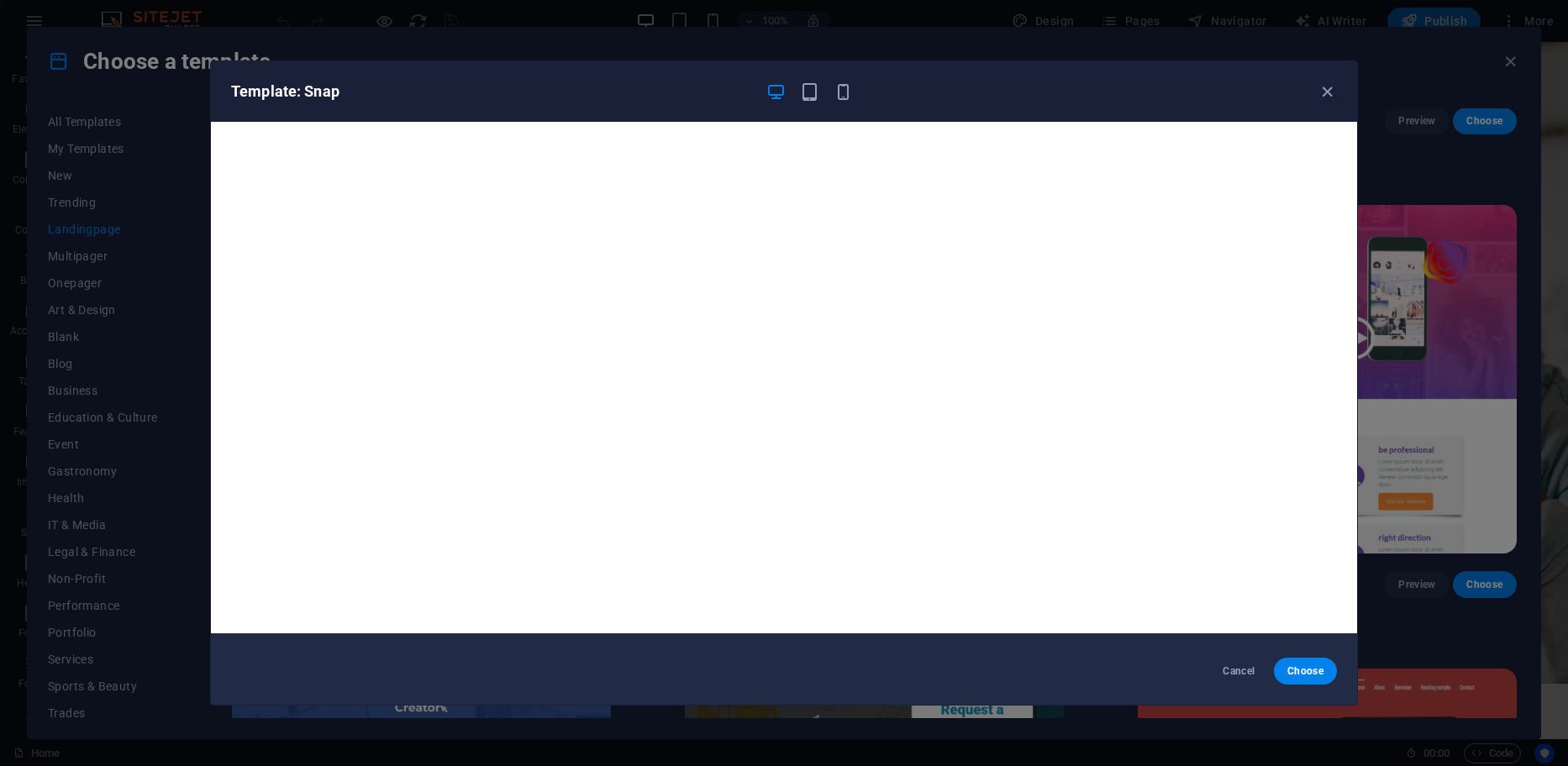
scroll to position [0, 0]
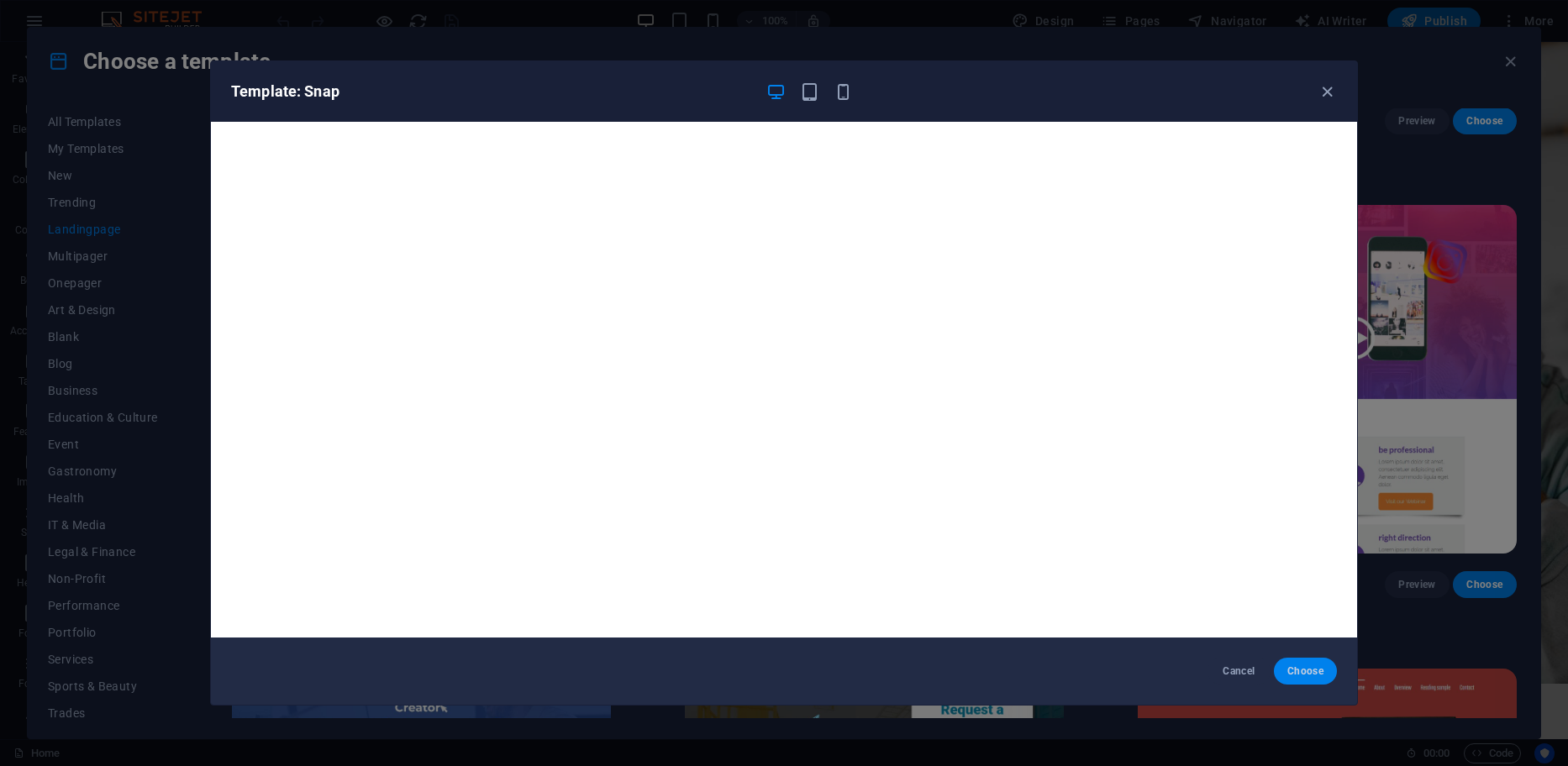
click at [1318, 668] on span "Choose" at bounding box center [1306, 670] width 36 height 13
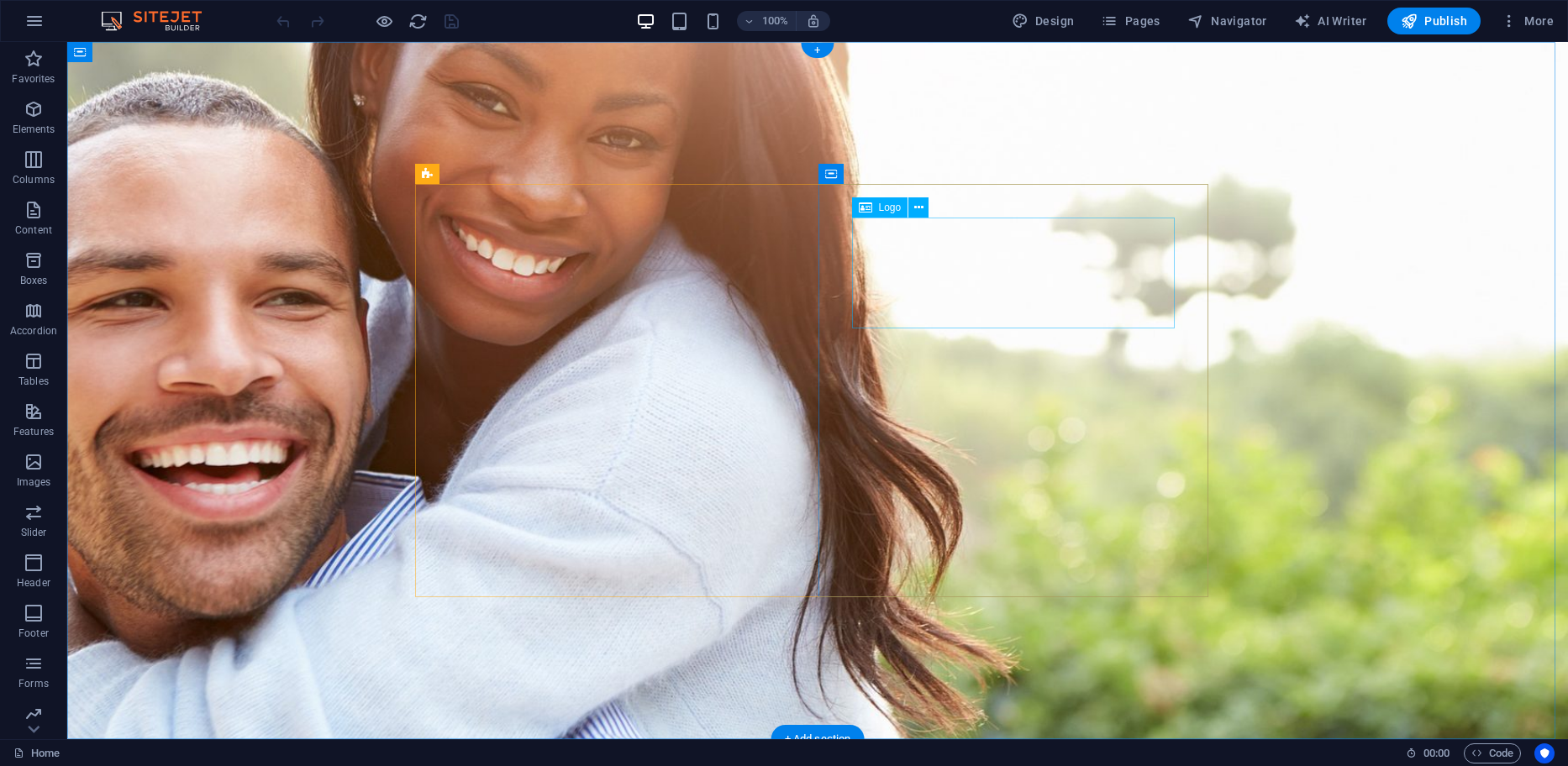
select select "px"
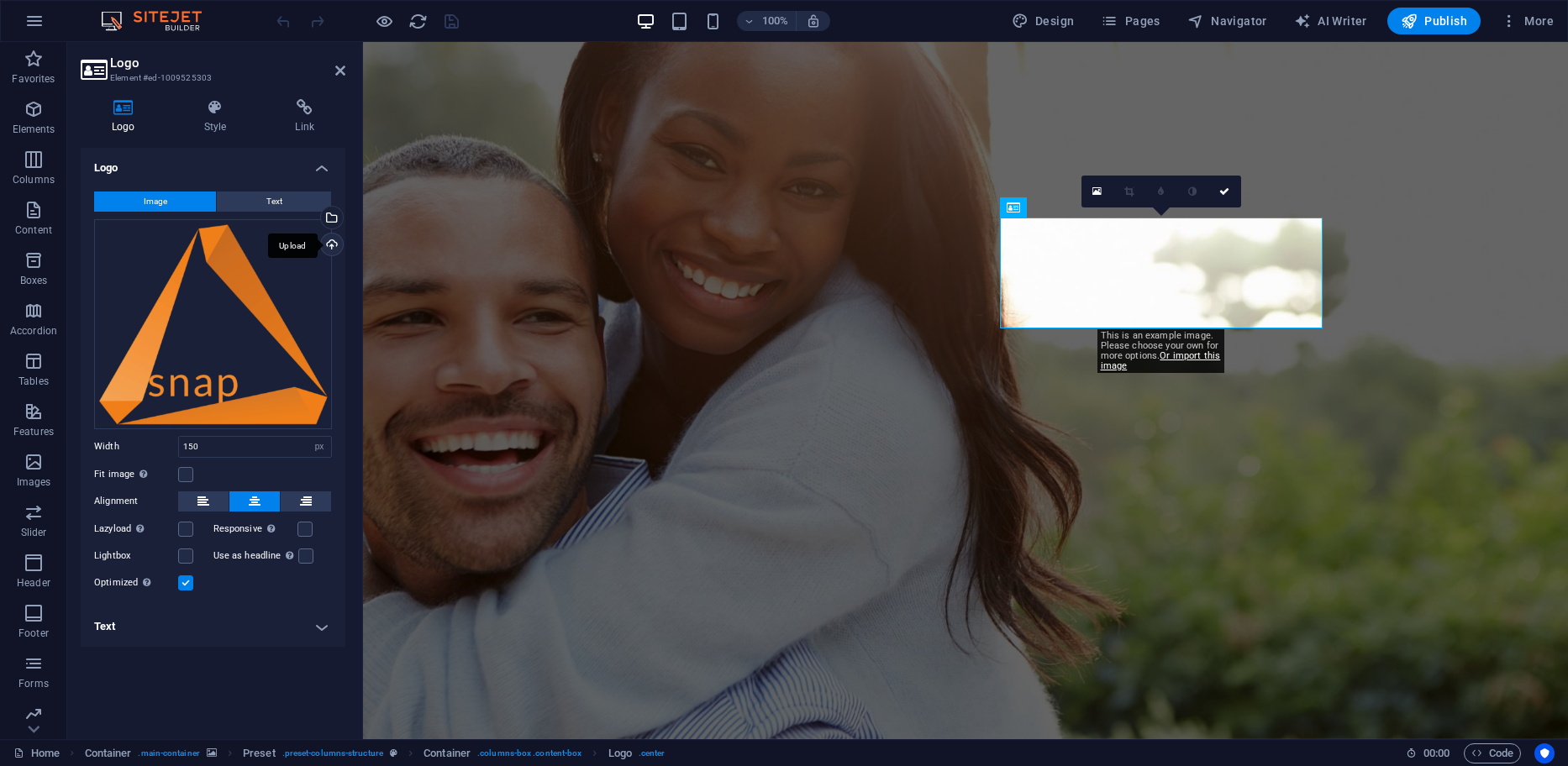
click at [336, 243] on div "Upload" at bounding box center [330, 246] width 26 height 26
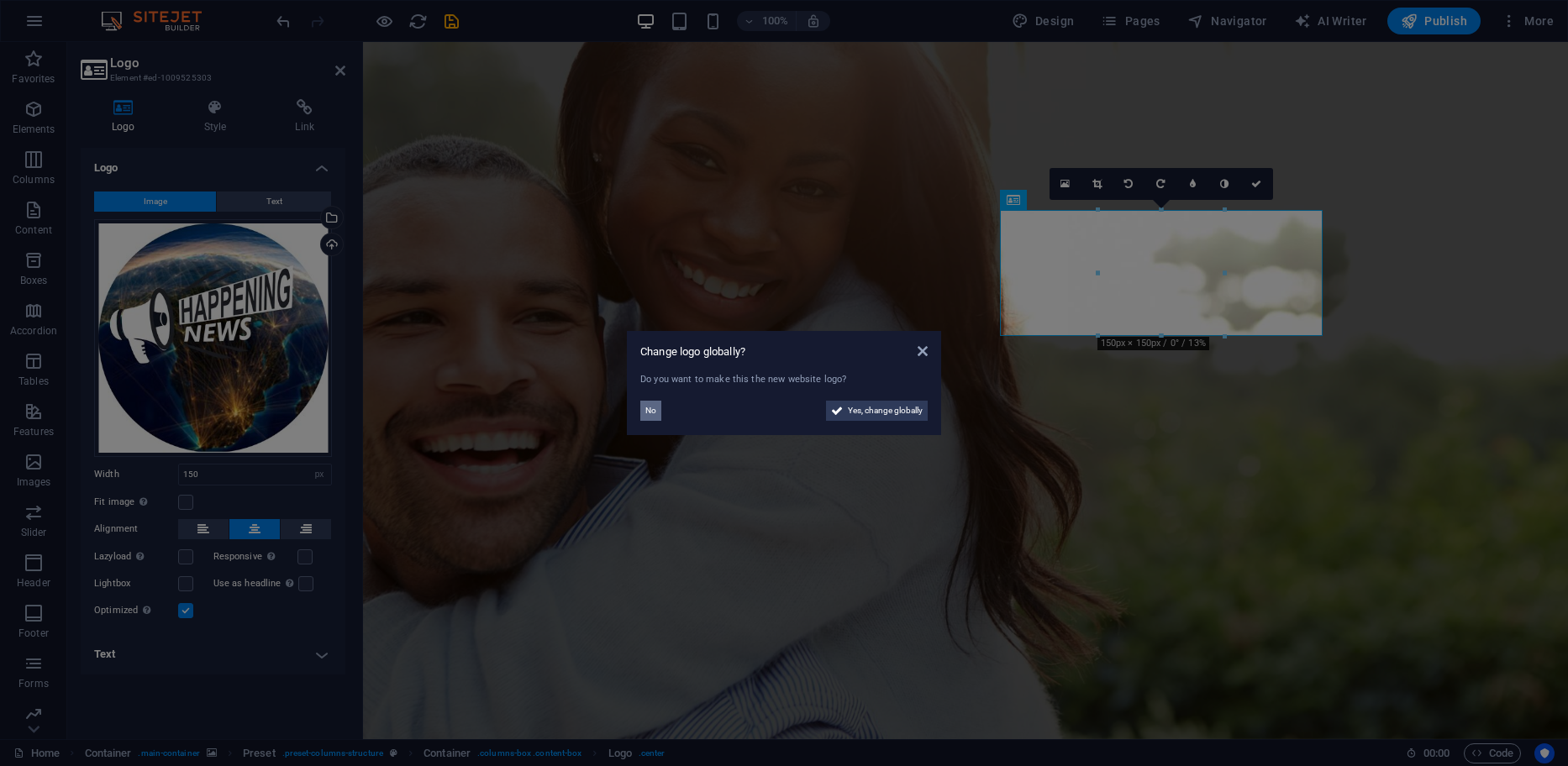
click at [649, 410] on span "No" at bounding box center [651, 410] width 11 height 20
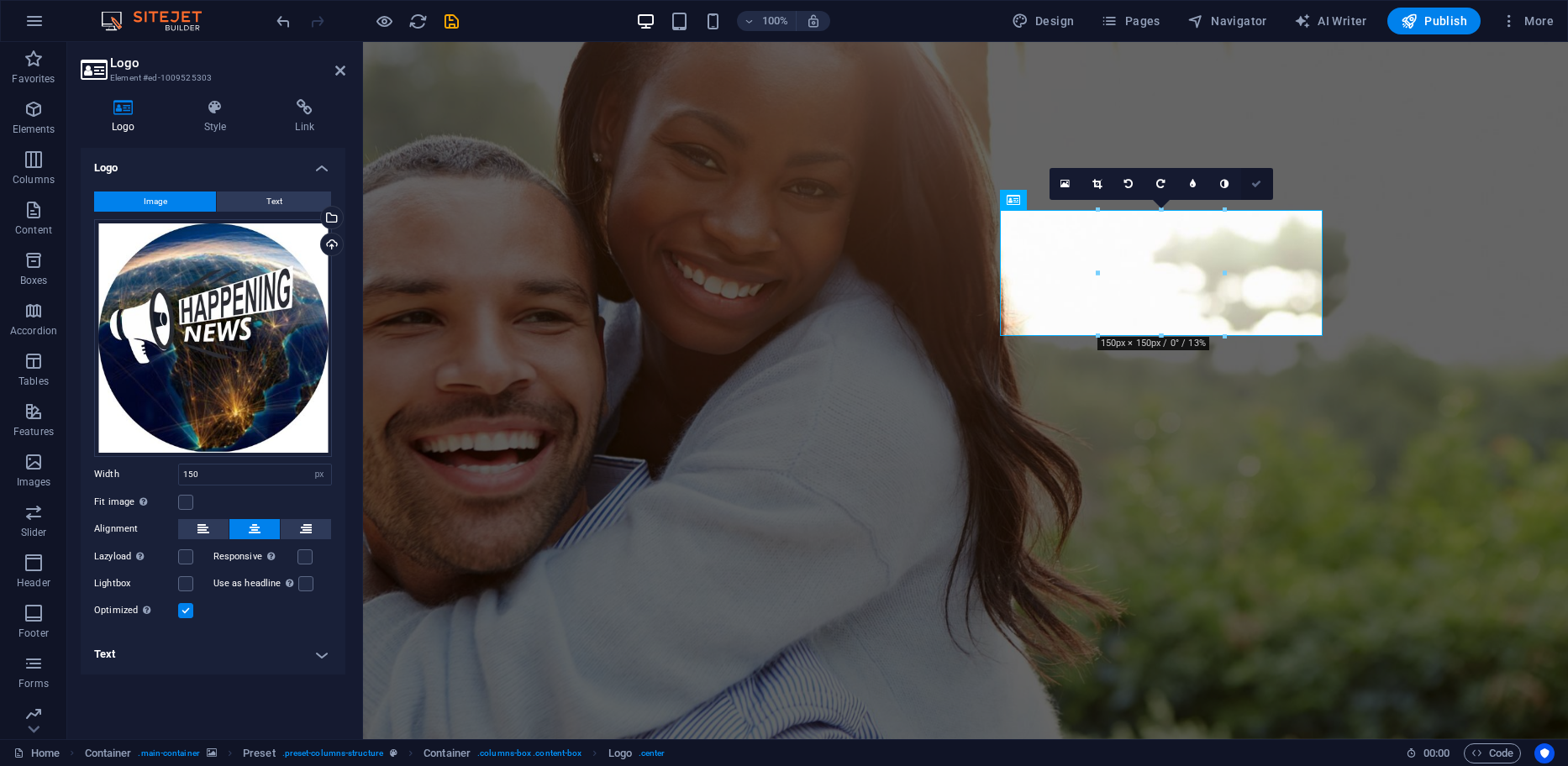
click at [1254, 182] on icon at bounding box center [1255, 184] width 10 height 10
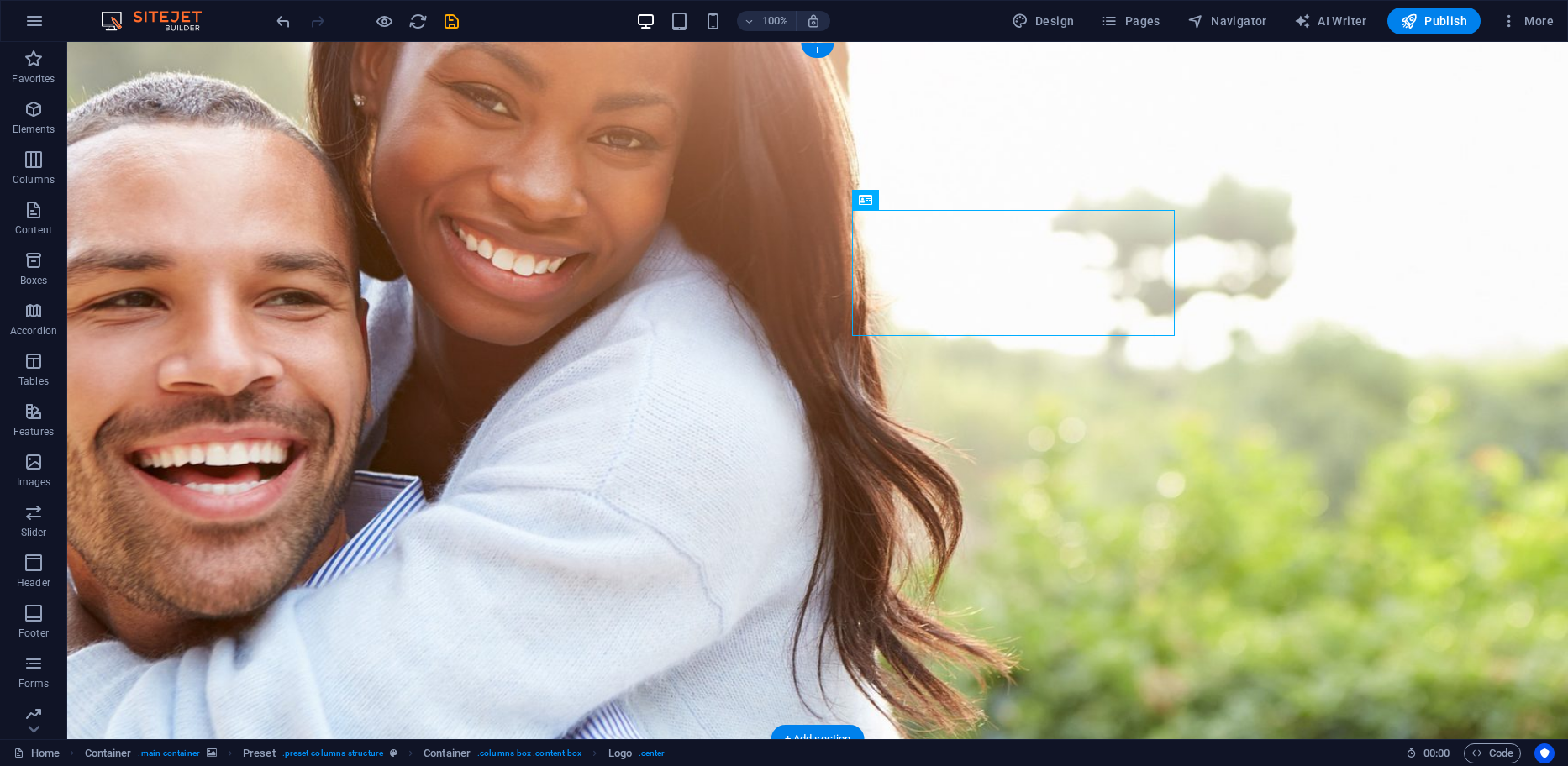
click at [1281, 398] on figure at bounding box center [818, 390] width 1501 height 697
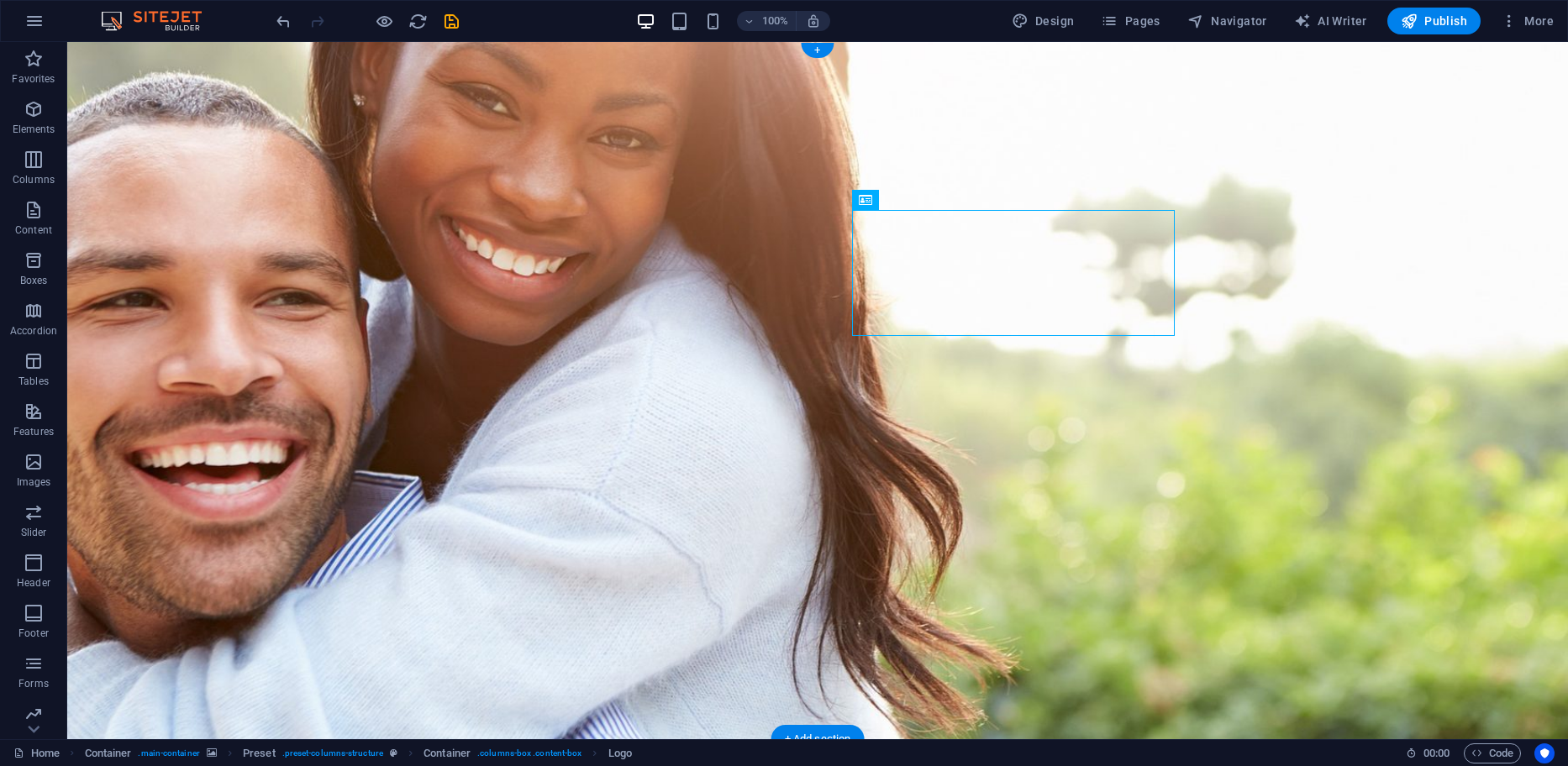
click at [1411, 346] on figure at bounding box center [818, 390] width 1501 height 697
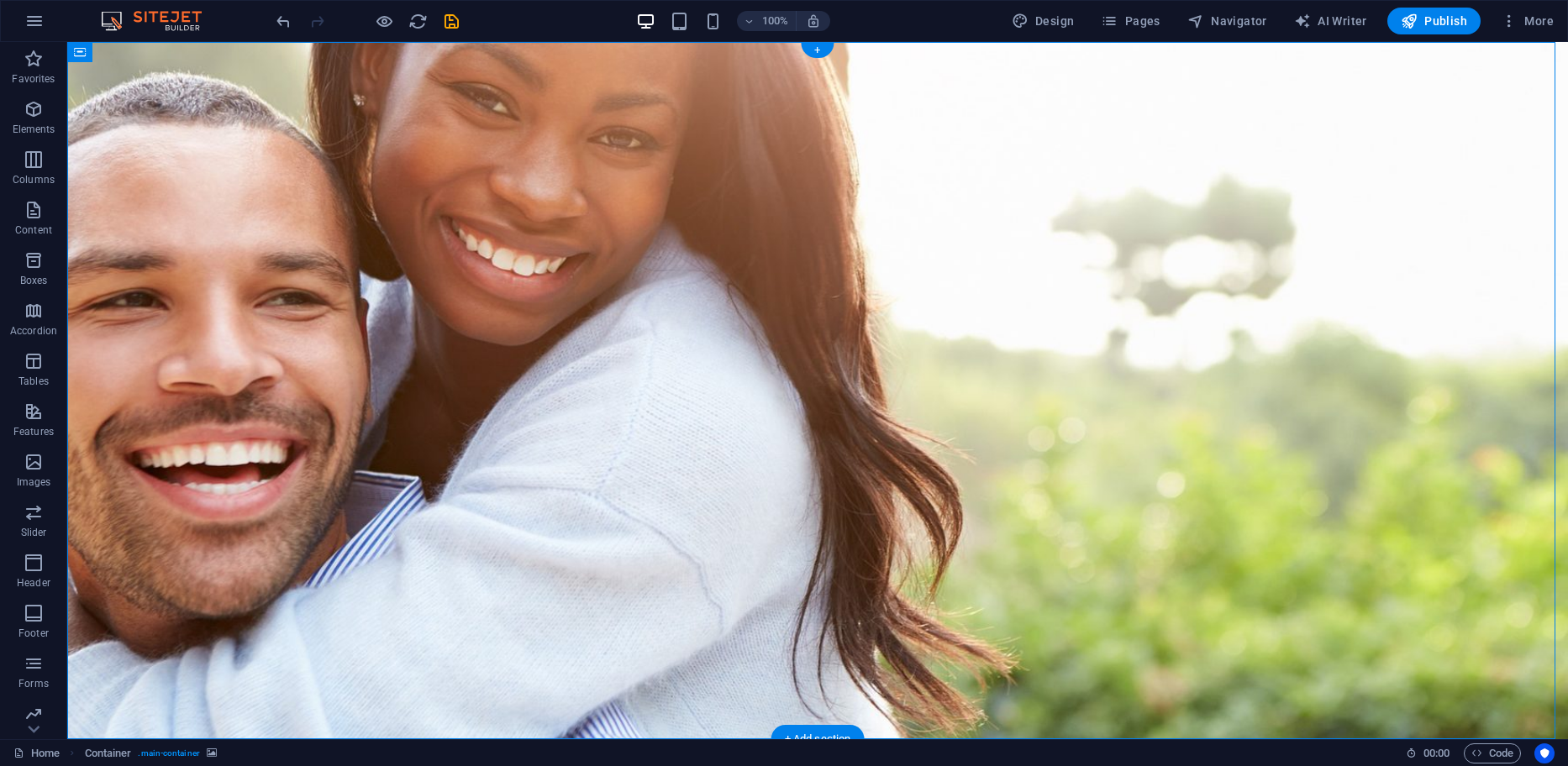
click at [1411, 346] on figure at bounding box center [818, 390] width 1501 height 697
select select "%"
select select "vh"
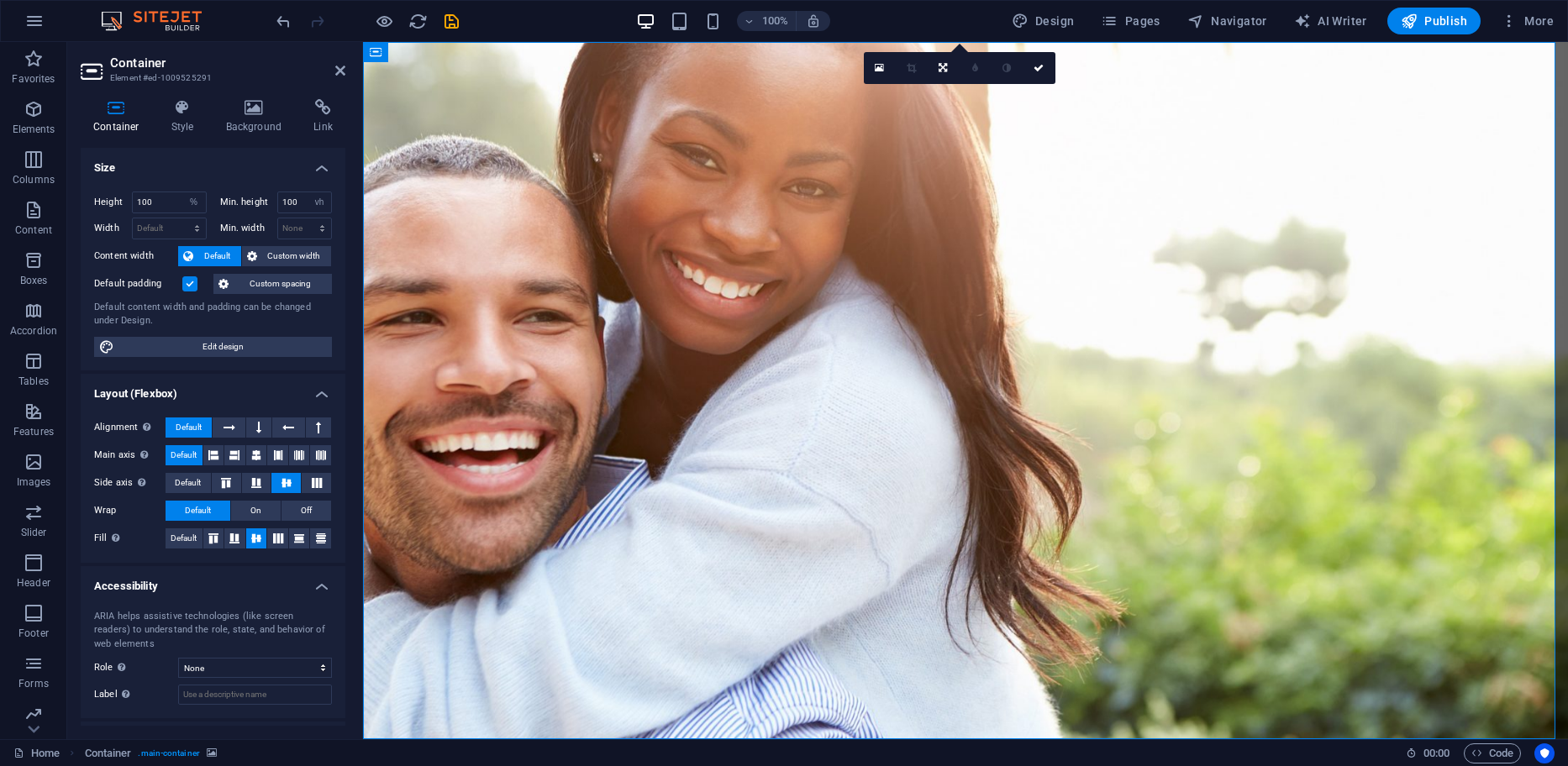
click at [417, 77] on figure at bounding box center [965, 390] width 1205 height 697
click at [256, 110] on icon at bounding box center [254, 108] width 81 height 17
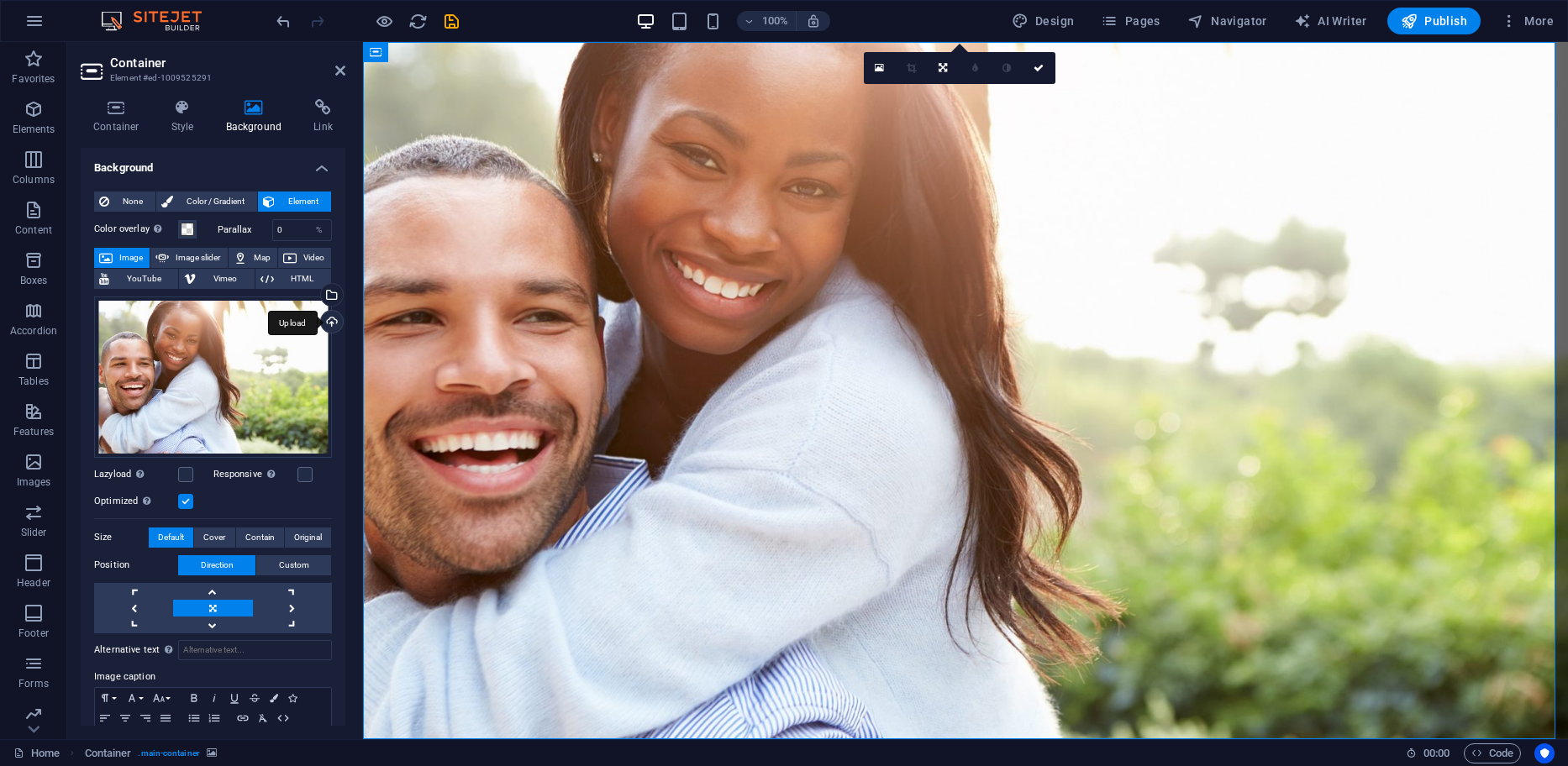
click at [331, 320] on div "Upload" at bounding box center [330, 323] width 26 height 26
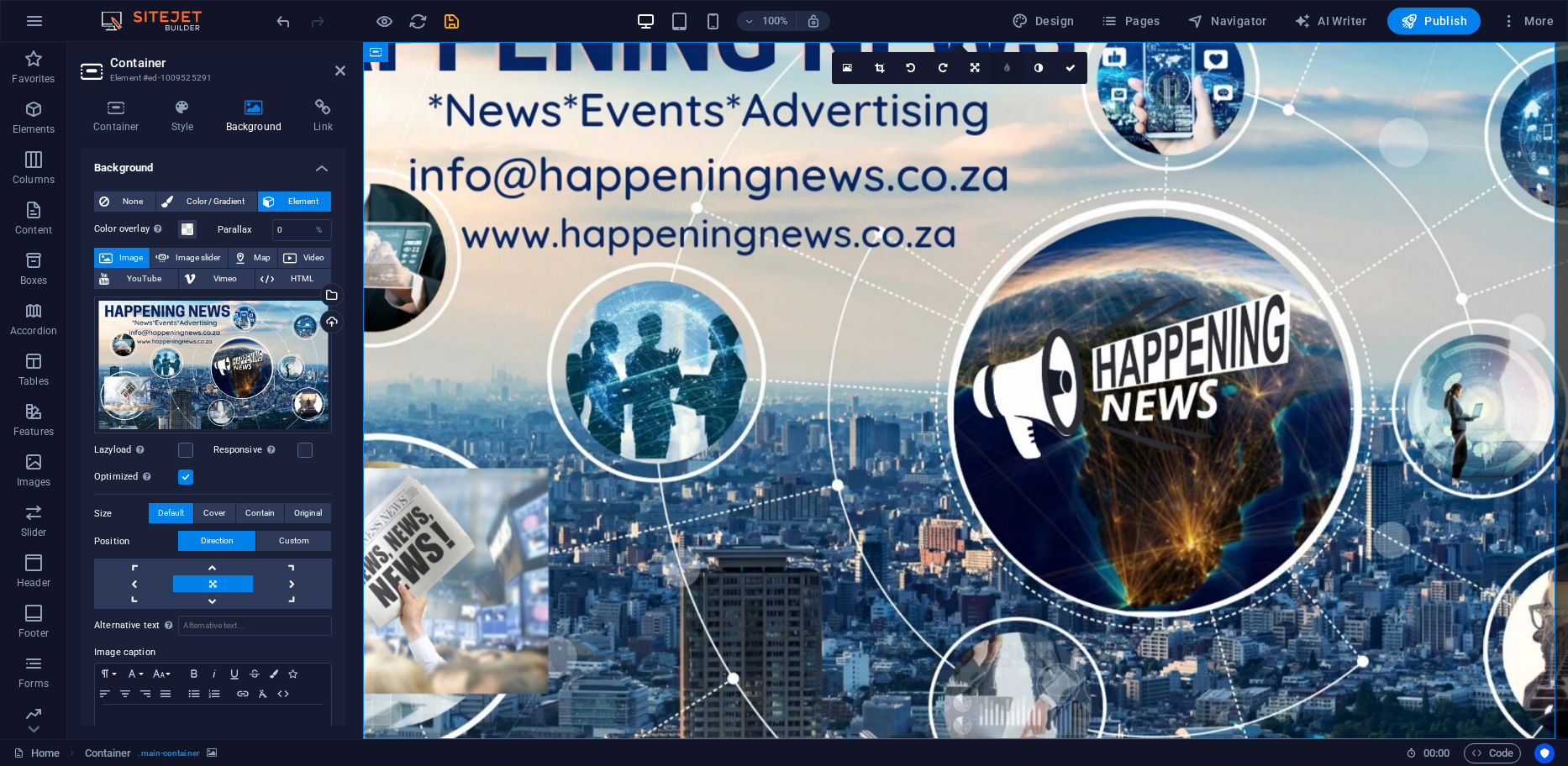
click at [1003, 70] on link at bounding box center [1007, 68] width 32 height 32
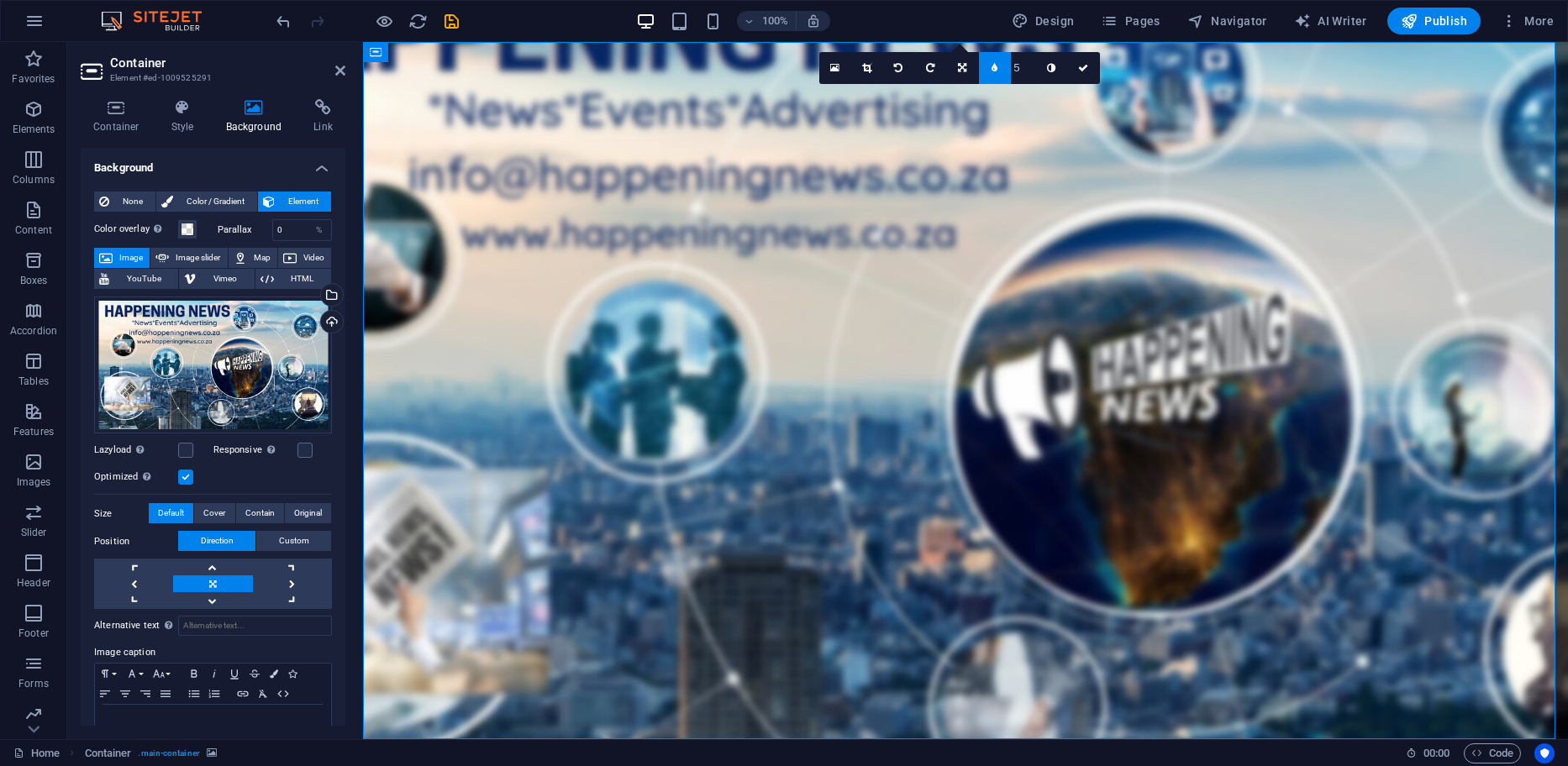
click at [1003, 70] on link at bounding box center [995, 68] width 32 height 32
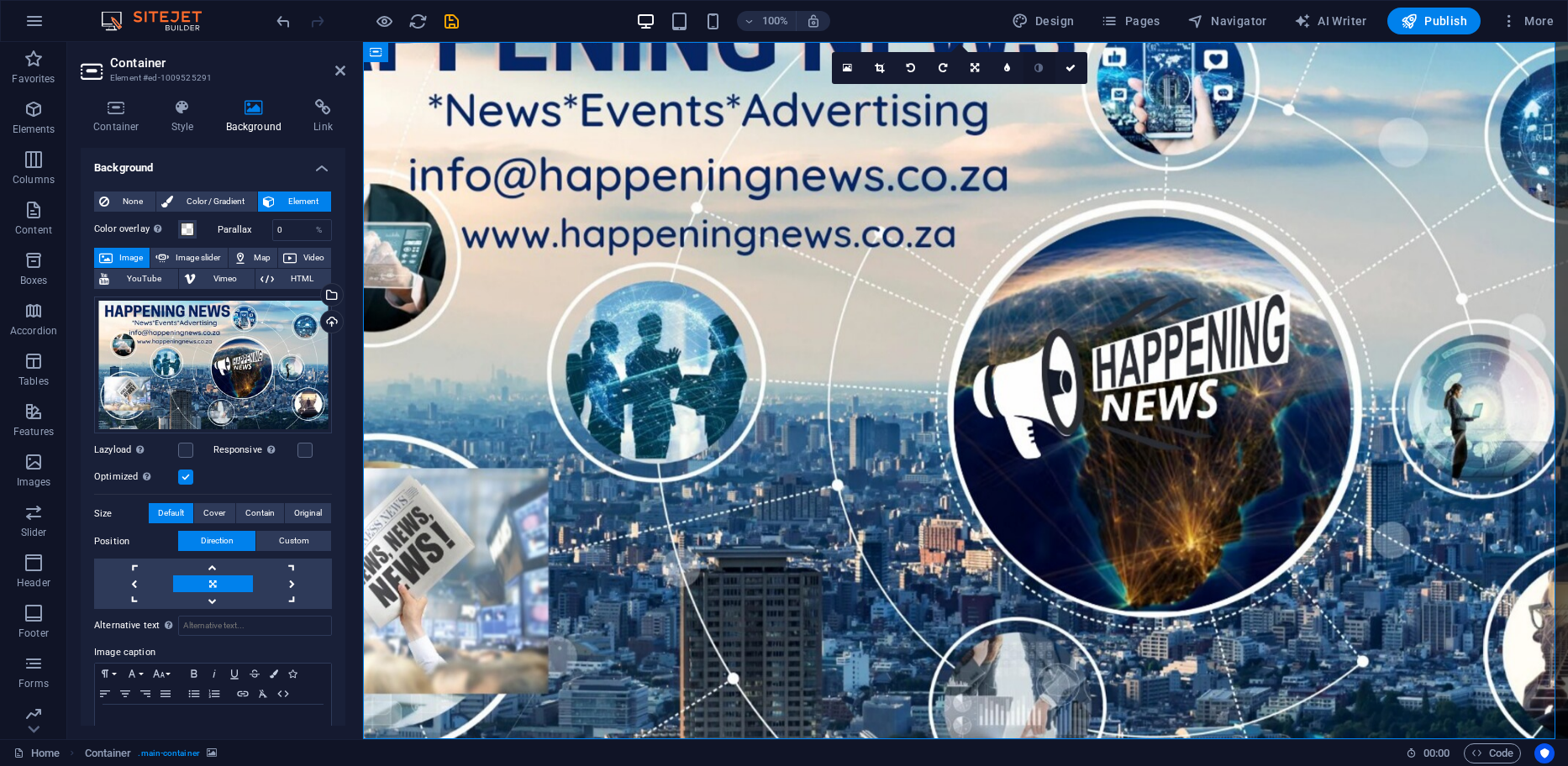
click at [1040, 66] on icon at bounding box center [1038, 68] width 9 height 10
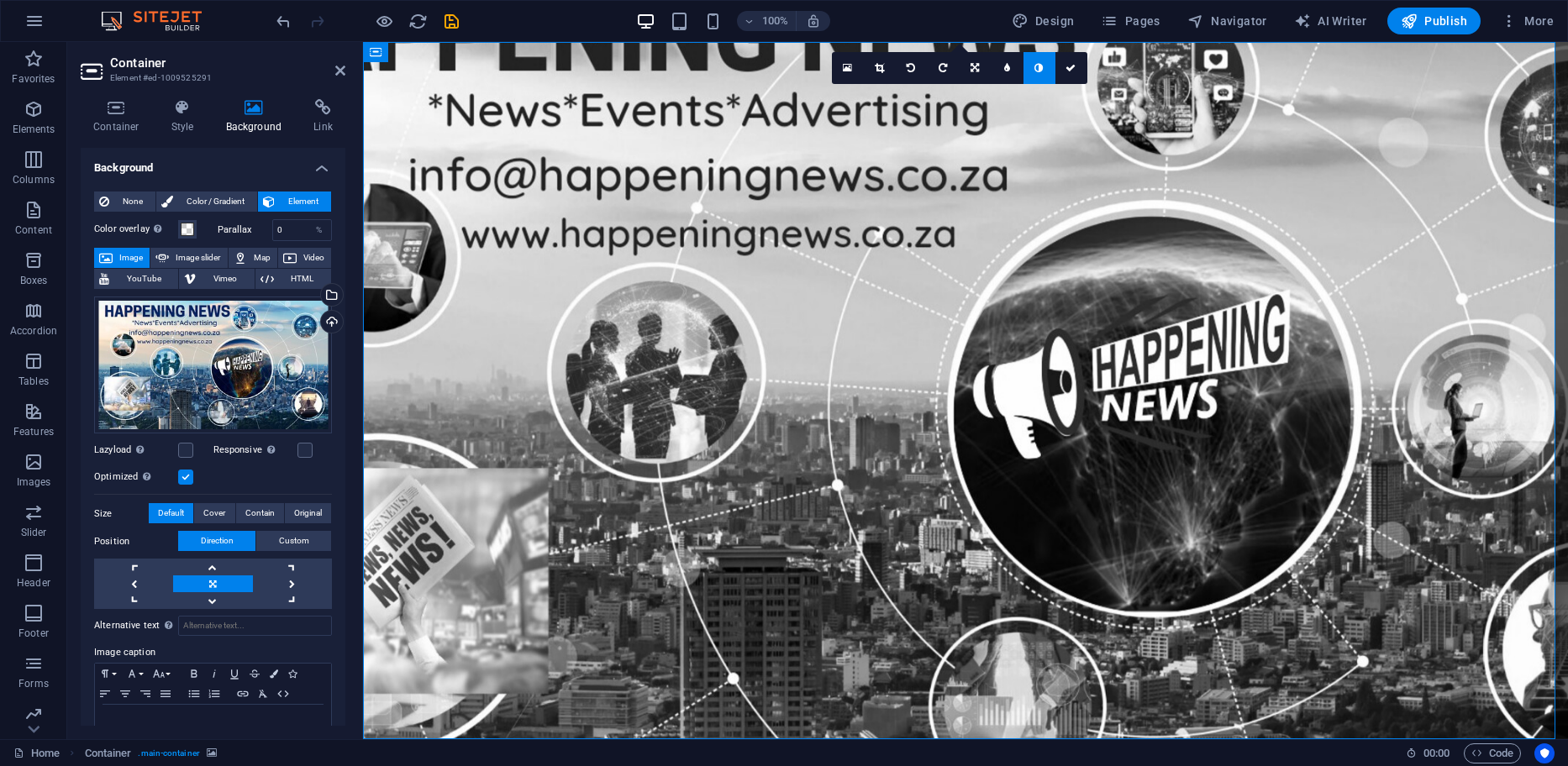
click at [1040, 66] on icon at bounding box center [1038, 68] width 9 height 10
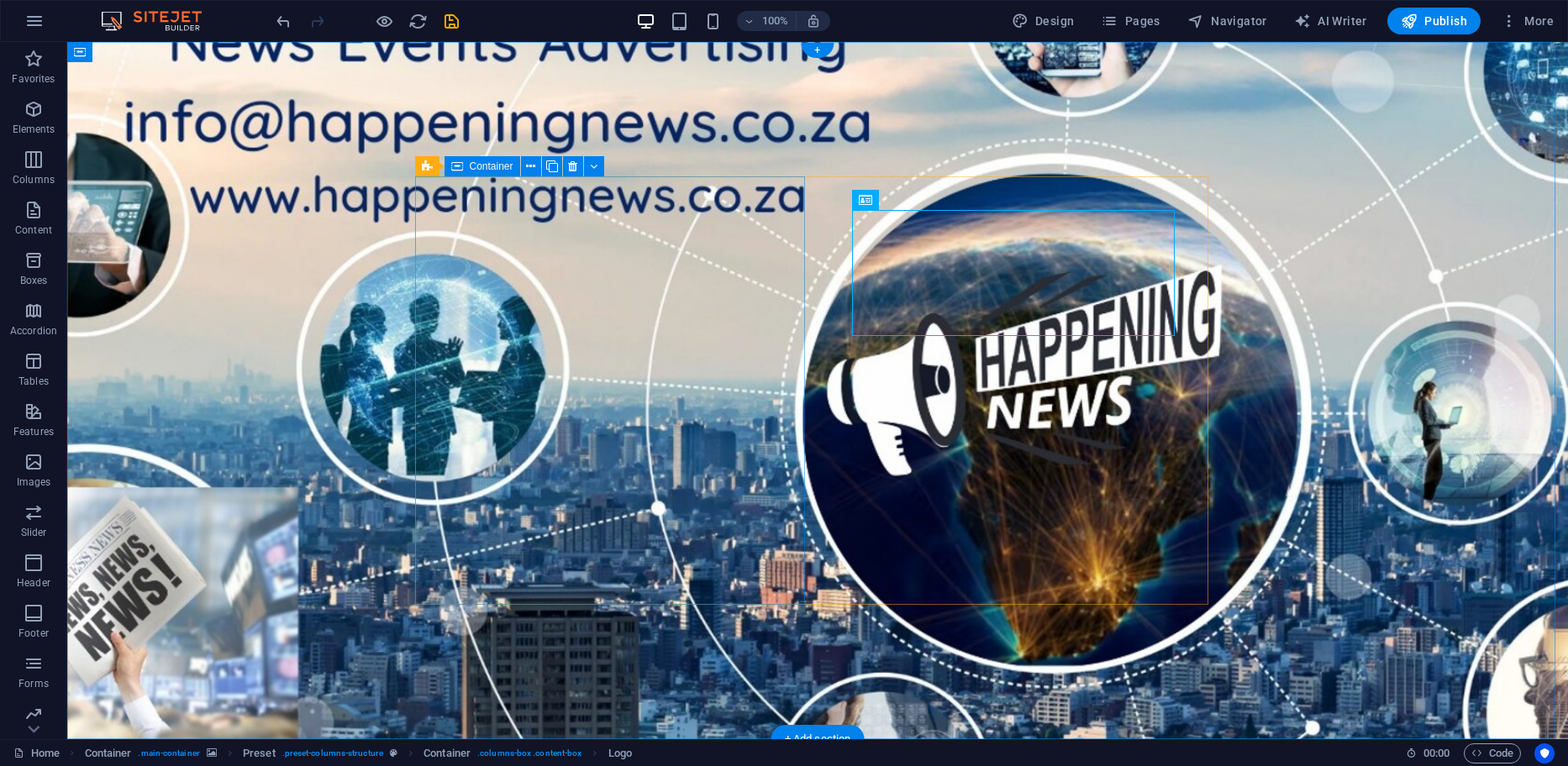
click at [184, 325] on figure at bounding box center [818, 390] width 1501 height 697
